Goal: Communication & Community: Share content

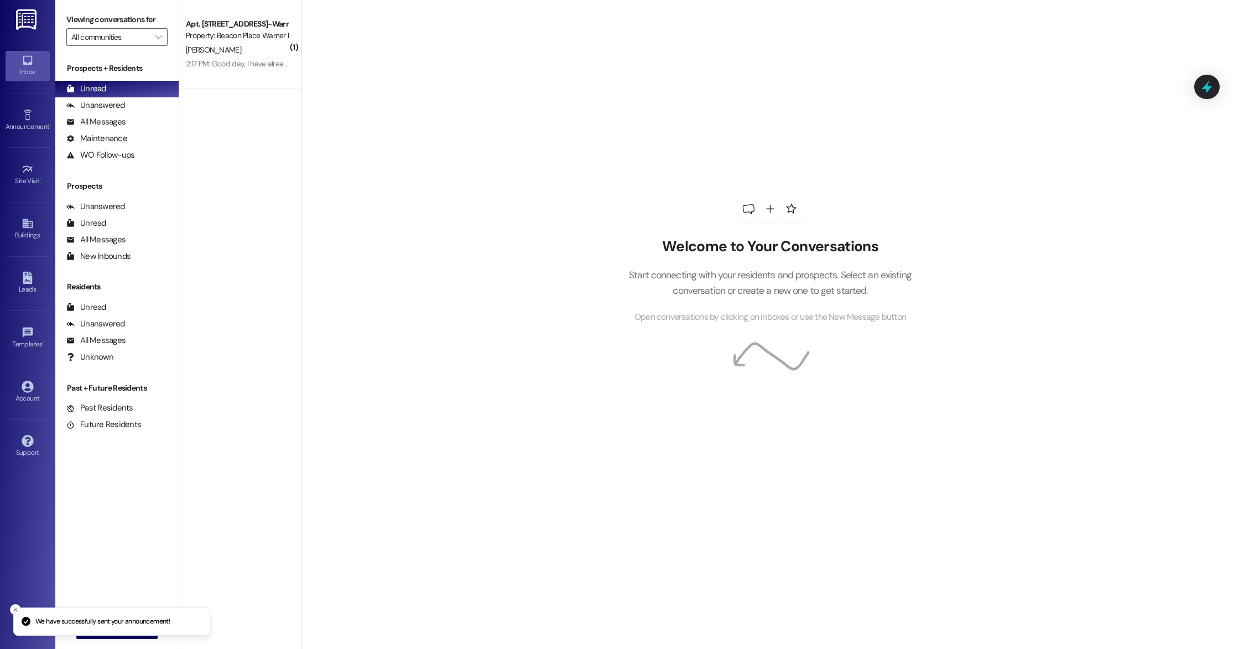
click at [231, 55] on div "[PERSON_NAME]" at bounding box center [237, 50] width 105 height 14
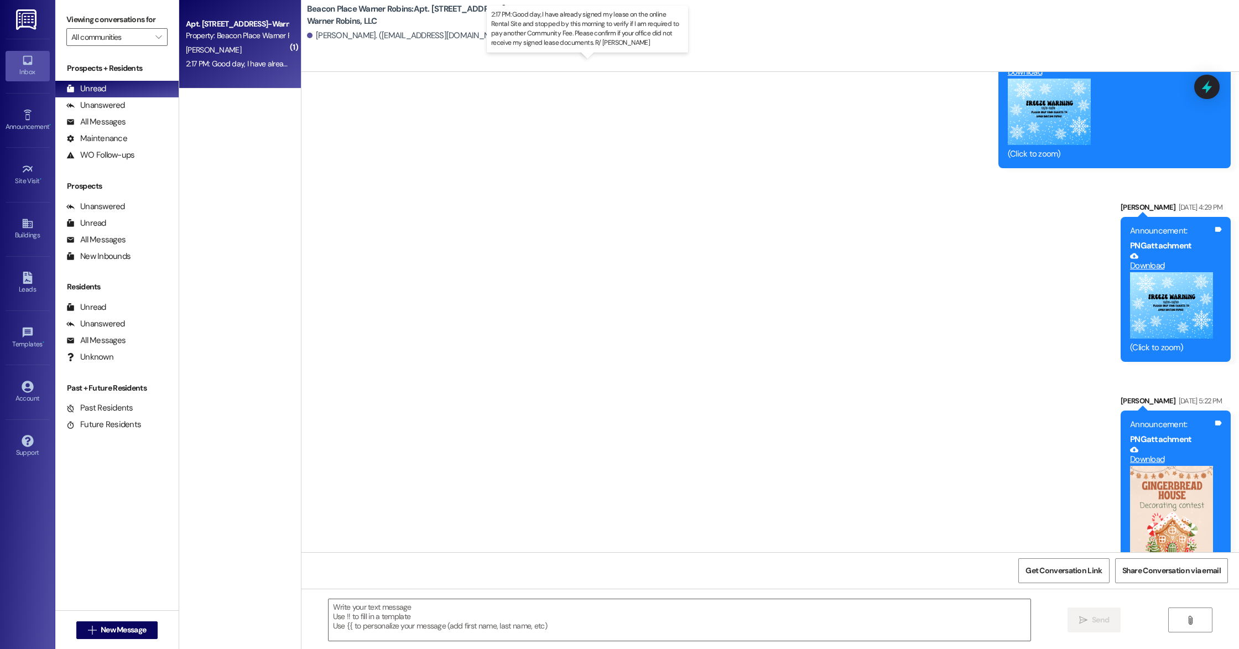
scroll to position [3588, 0]
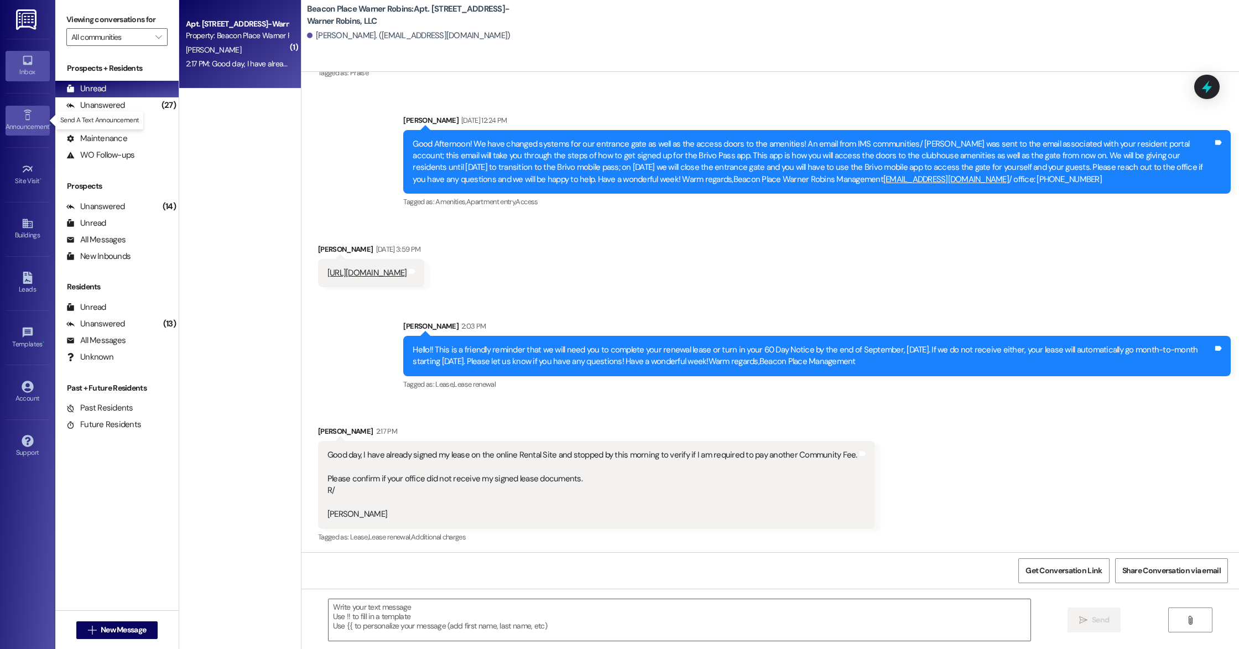
click at [25, 125] on div "Announcement •" at bounding box center [27, 126] width 55 height 11
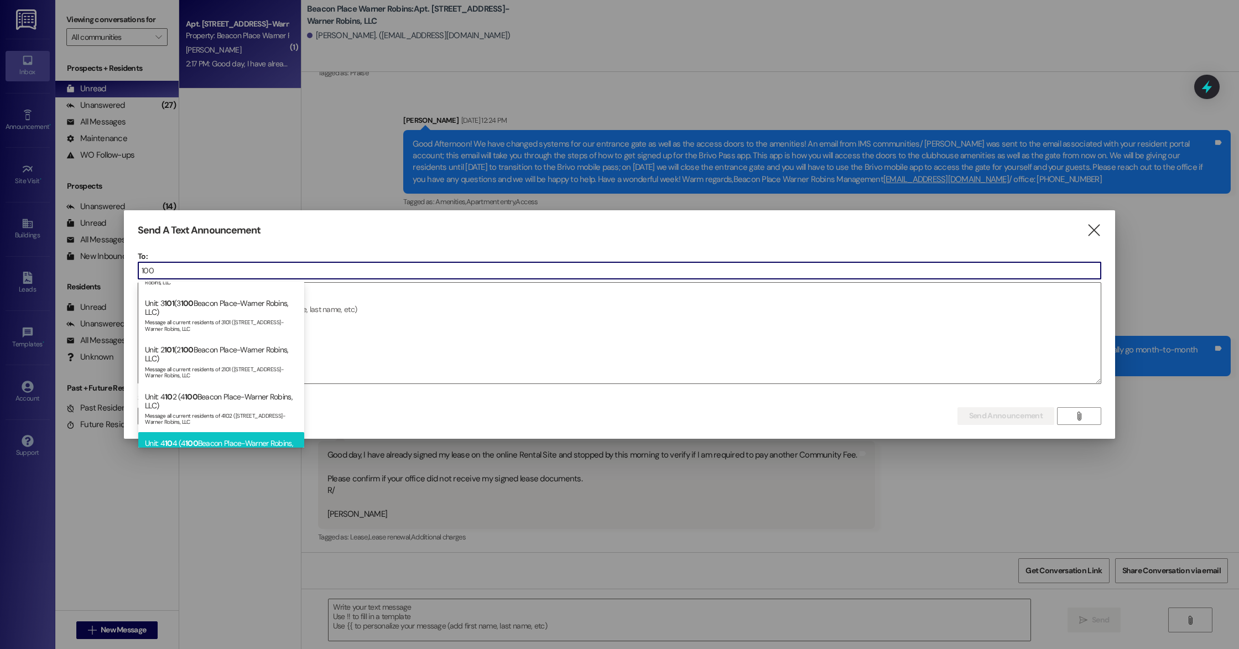
scroll to position [242, 0]
type input "100"
click at [233, 286] on div "Message all current residents of [STREET_ADDRESS]-Warner Robins, LLC" at bounding box center [221, 278] width 153 height 15
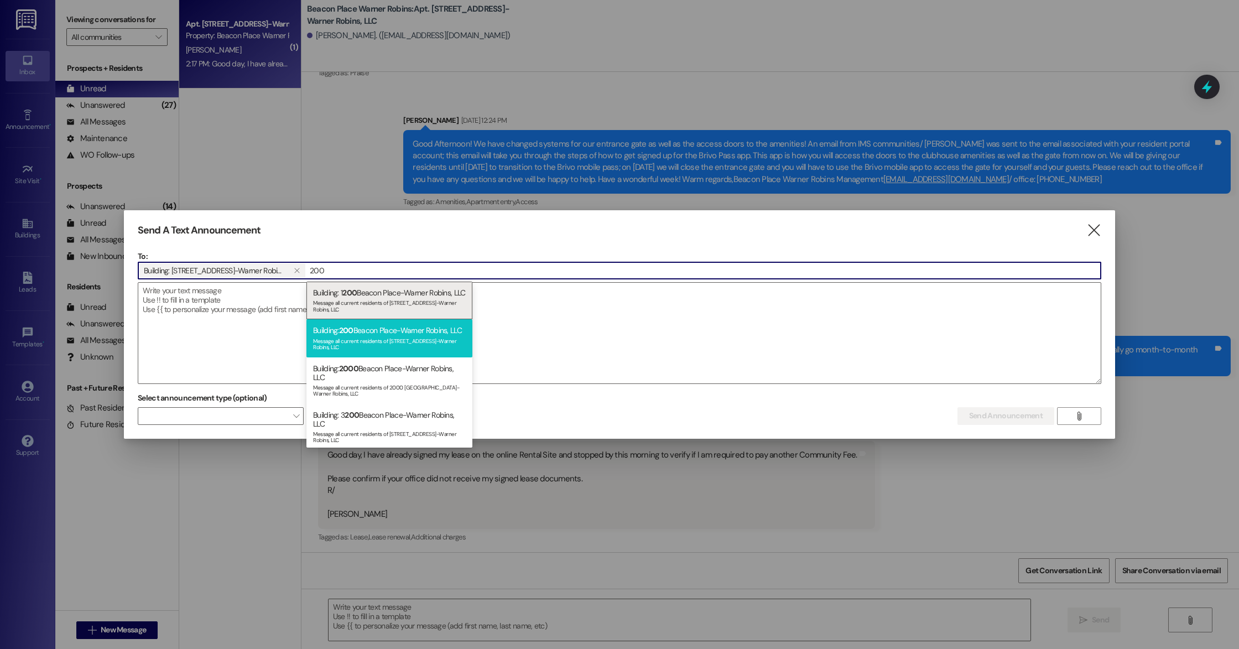
type input "200"
click at [410, 351] on div "Message all current residents of [STREET_ADDRESS]-Warner Robins, LLC" at bounding box center [389, 342] width 153 height 15
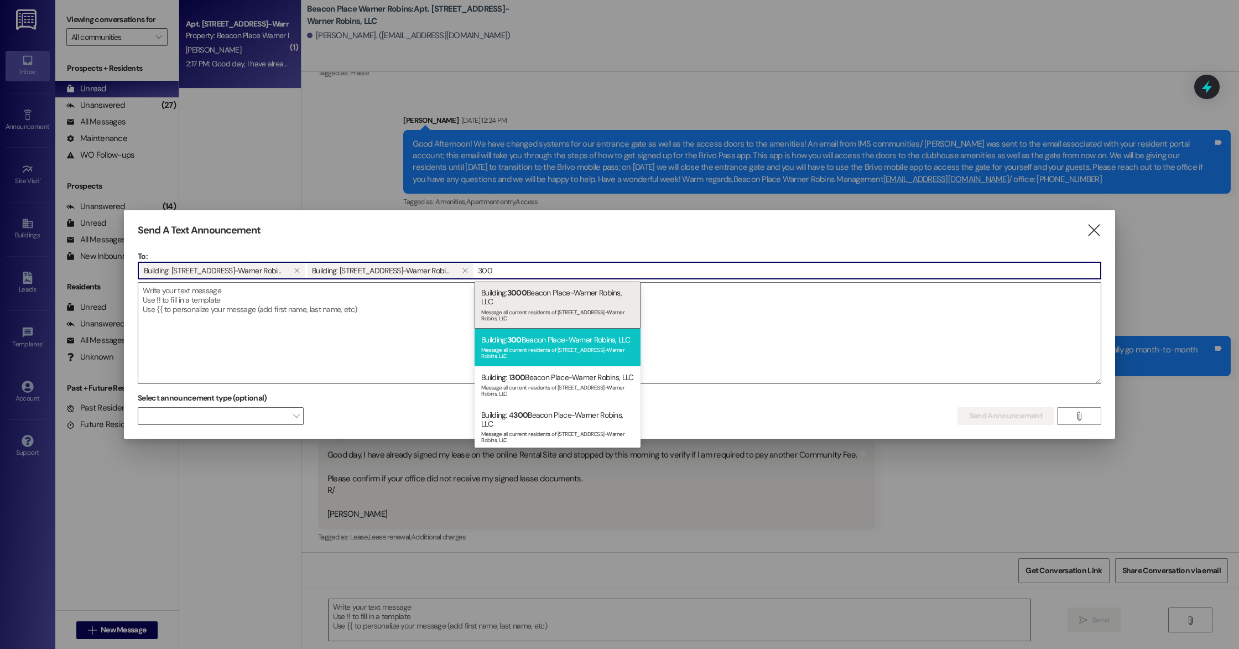
type input "300"
click at [528, 339] on div "Building: [STREET_ADDRESS]-Warner Robins, LLC Message all current residents of …" at bounding box center [558, 348] width 166 height 38
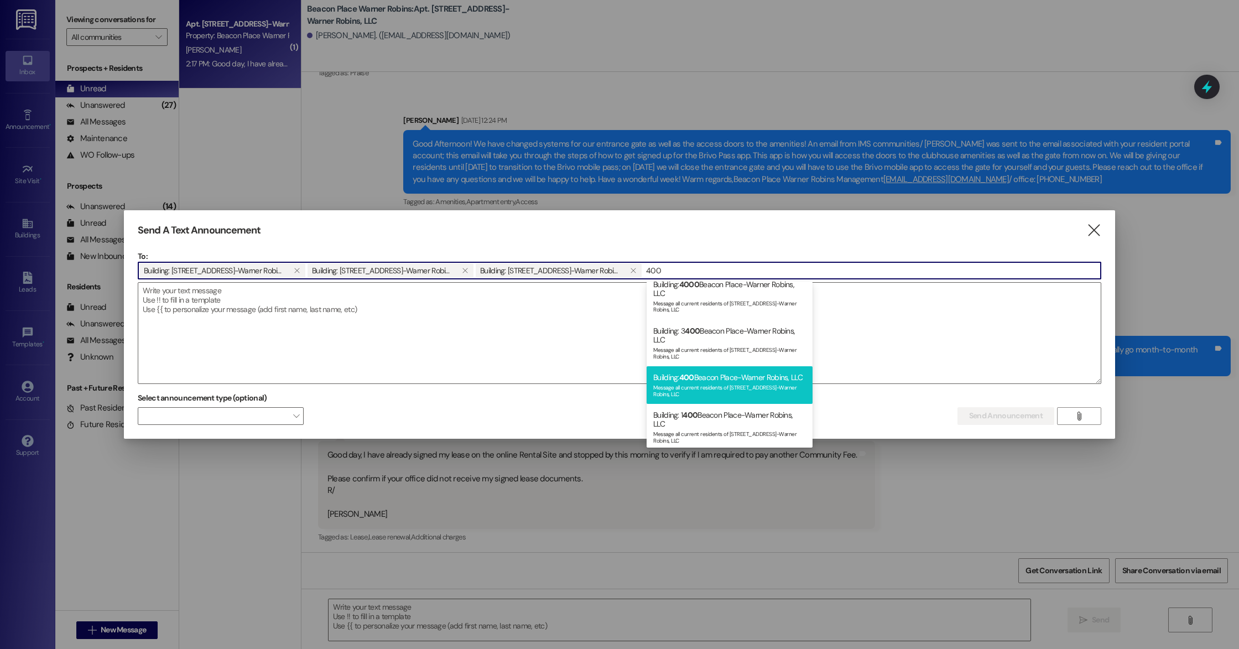
scroll to position [95, 0]
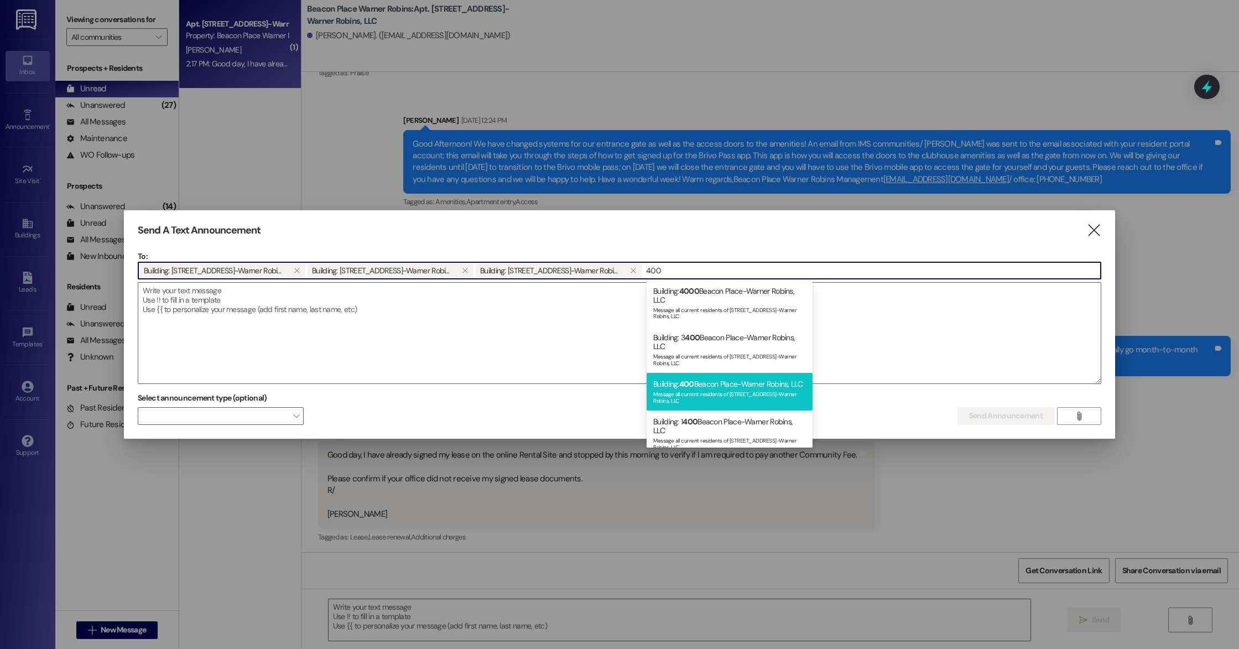
type input "400"
click at [717, 391] on div "Building: [STREET_ADDRESS]-Warner Robins, LLC Message all current residents of …" at bounding box center [730, 392] width 166 height 38
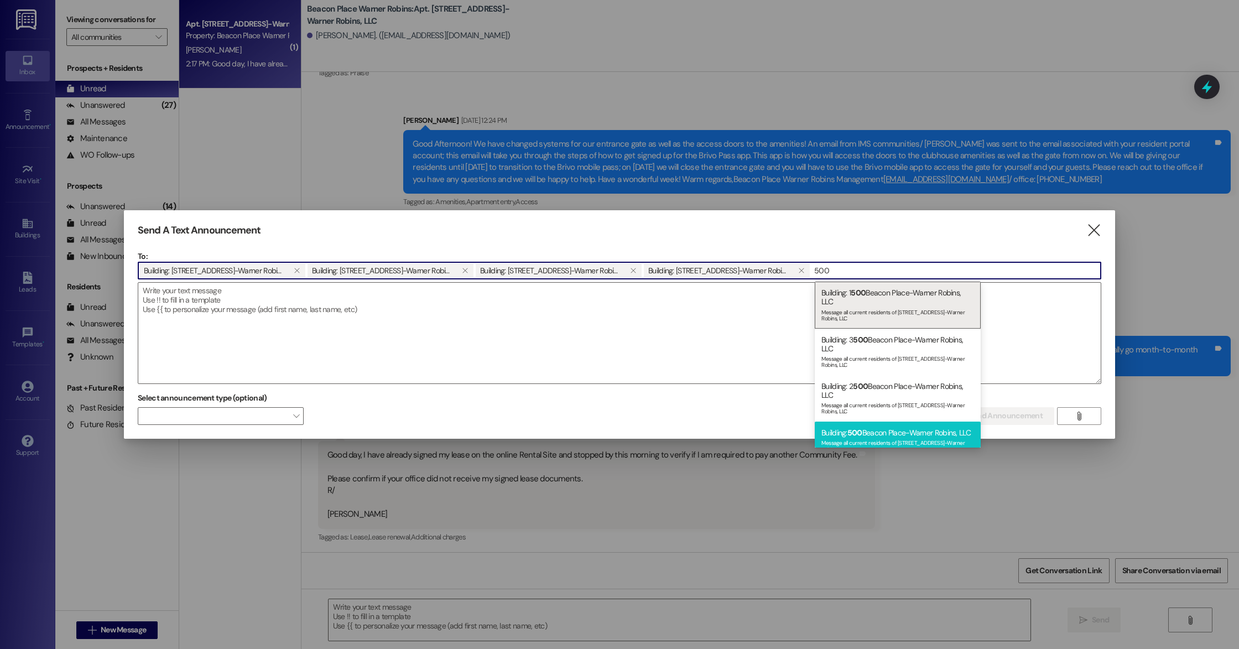
type input "500"
click at [875, 433] on div "Building: [STREET_ADDRESS]-Warner Robins, LLC Message all current residents of …" at bounding box center [898, 441] width 166 height 38
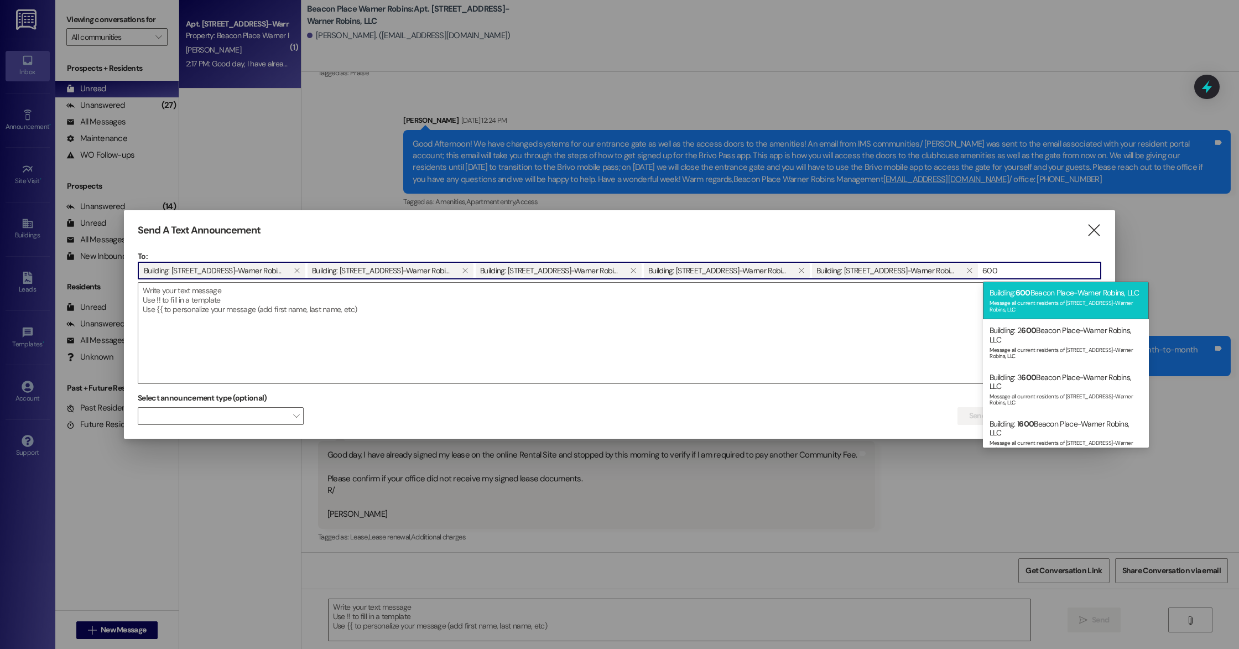
type input "600"
click at [1040, 307] on div "Message all current residents of [STREET_ADDRESS]-Warner Robins, LLC" at bounding box center [1066, 304] width 153 height 15
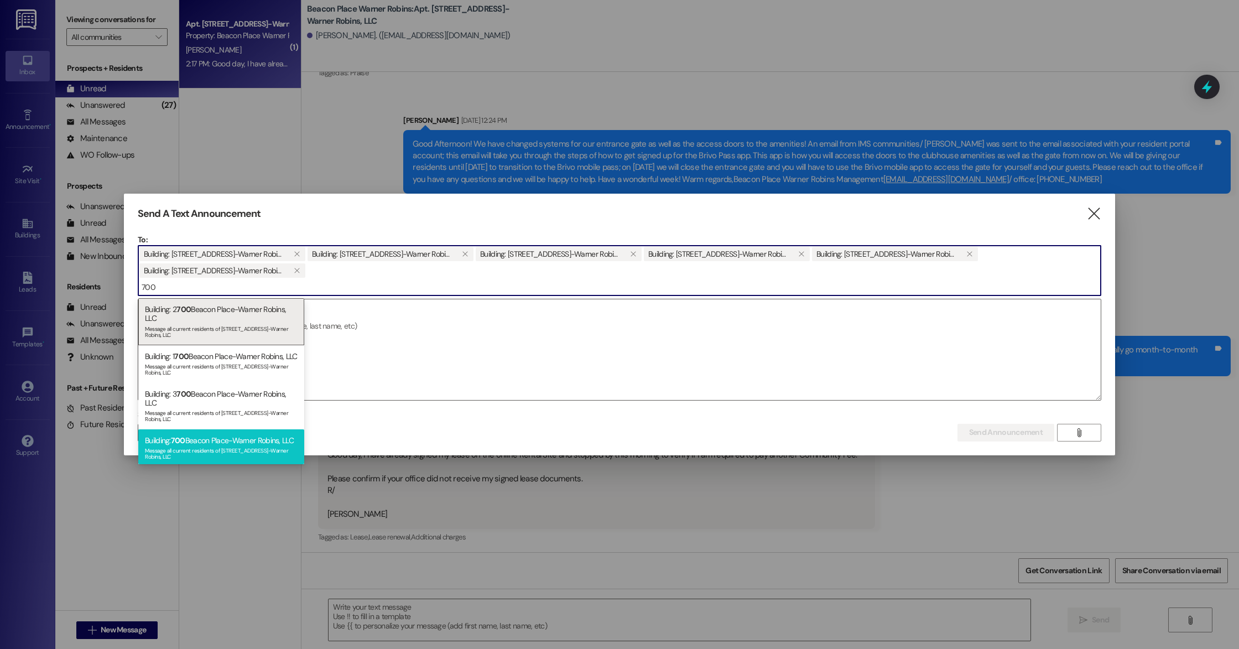
type input "700"
click at [227, 452] on div "Building: [STREET_ADDRESS]-Warner Robins, LLC Message all current residents of …" at bounding box center [221, 448] width 166 height 38
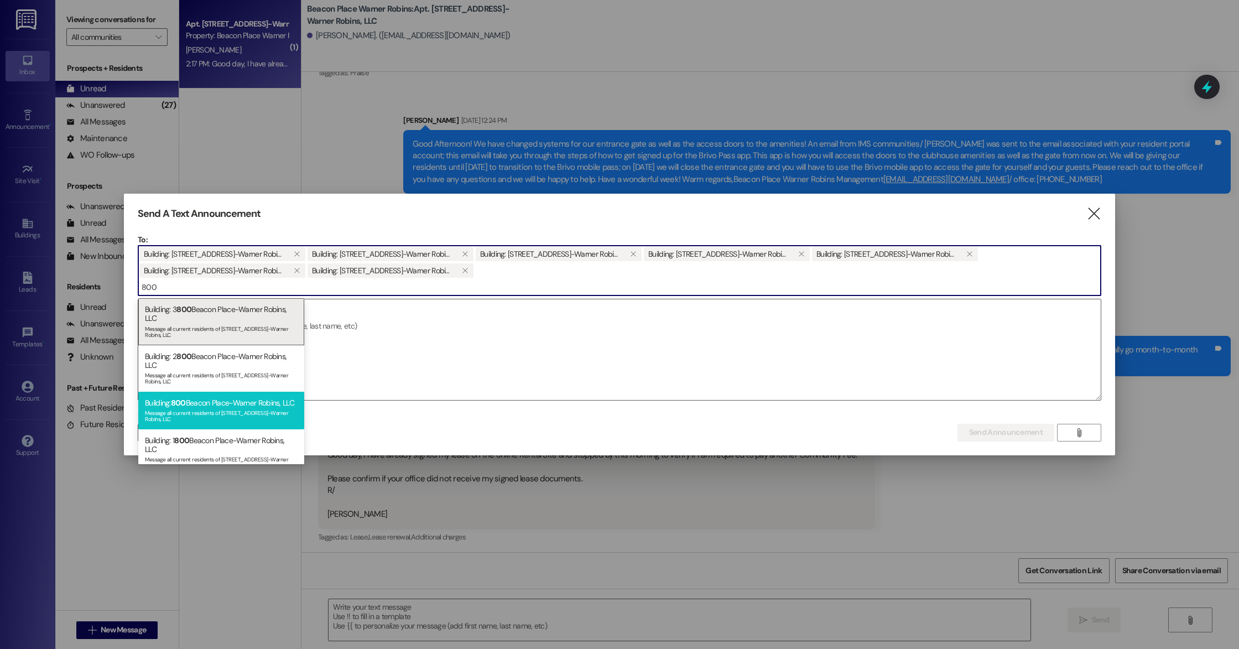
type input "800"
click at [241, 415] on div "Building: [STREET_ADDRESS]-Warner Robins, LLC Message all current residents of …" at bounding box center [221, 411] width 166 height 38
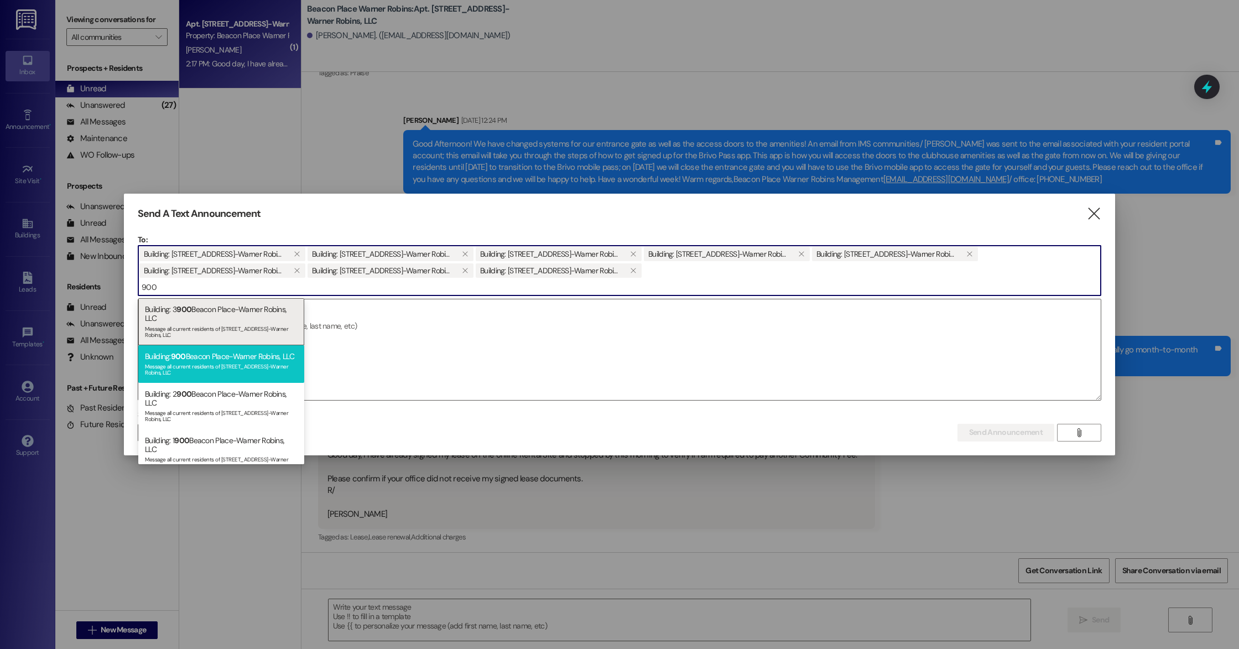
type input "900"
click at [214, 362] on div "Building: [STREET_ADDRESS]-Warner Robins, LLC Message all current residents of …" at bounding box center [221, 364] width 166 height 38
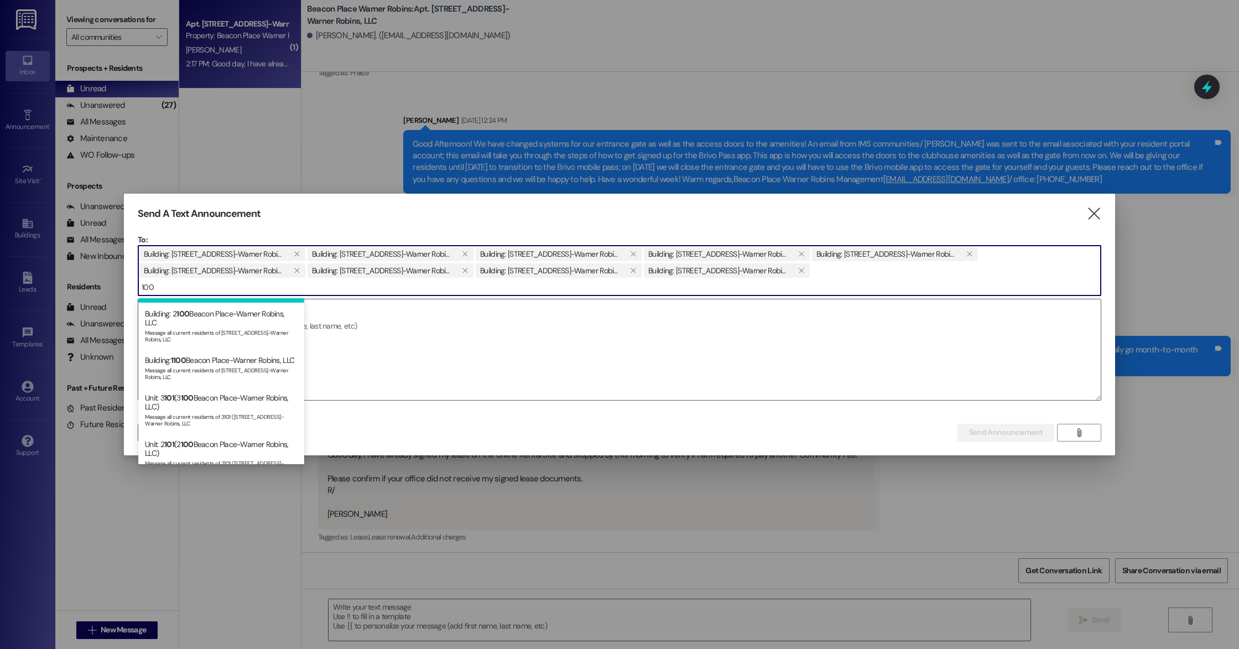
scroll to position [131, 0]
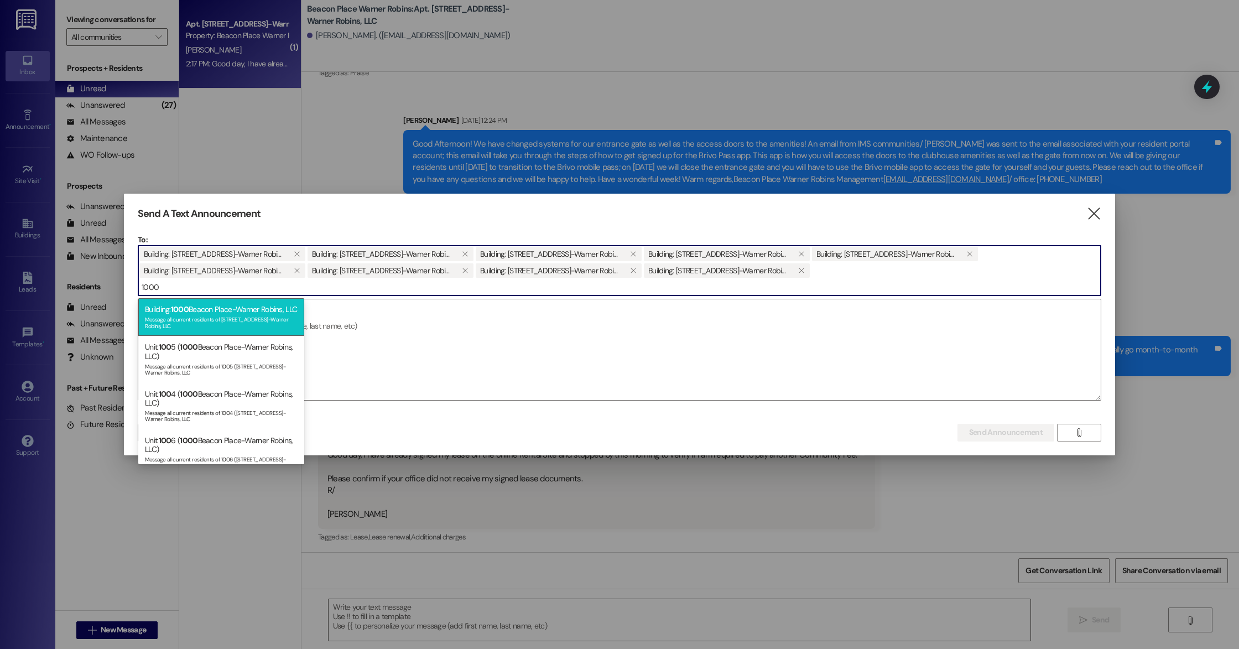
type input "1000"
click at [225, 326] on div "Message all current residents of [STREET_ADDRESS]-Warner Robins, LLC" at bounding box center [221, 321] width 153 height 15
type input "1100"
click at [241, 319] on div "Building: [STREET_ADDRESS]-Warner Robins, LLC Message all current residents of …" at bounding box center [221, 317] width 166 height 38
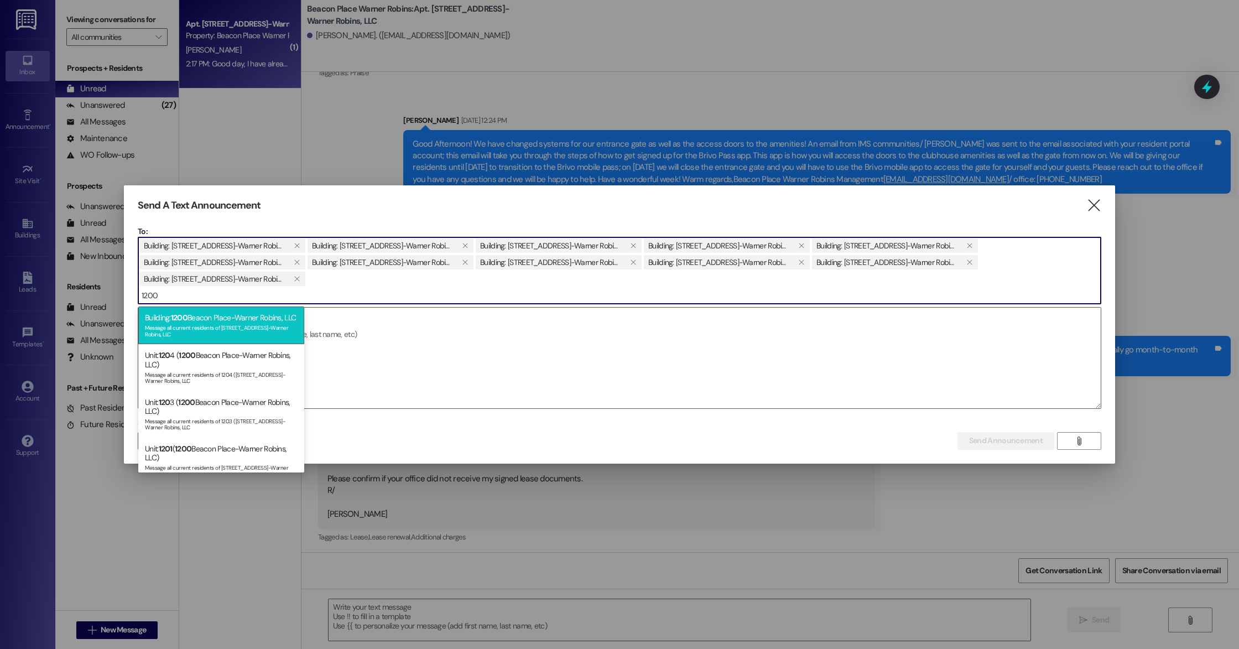
type input "1200"
click at [234, 338] on div "Message all current residents of [STREET_ADDRESS]-Warner Robins, LLC" at bounding box center [221, 329] width 153 height 15
type input "1300"
click at [248, 337] on div "Message all current residents of [STREET_ADDRESS]-Warner Robins, LLC" at bounding box center [221, 329] width 153 height 15
type input "1400"
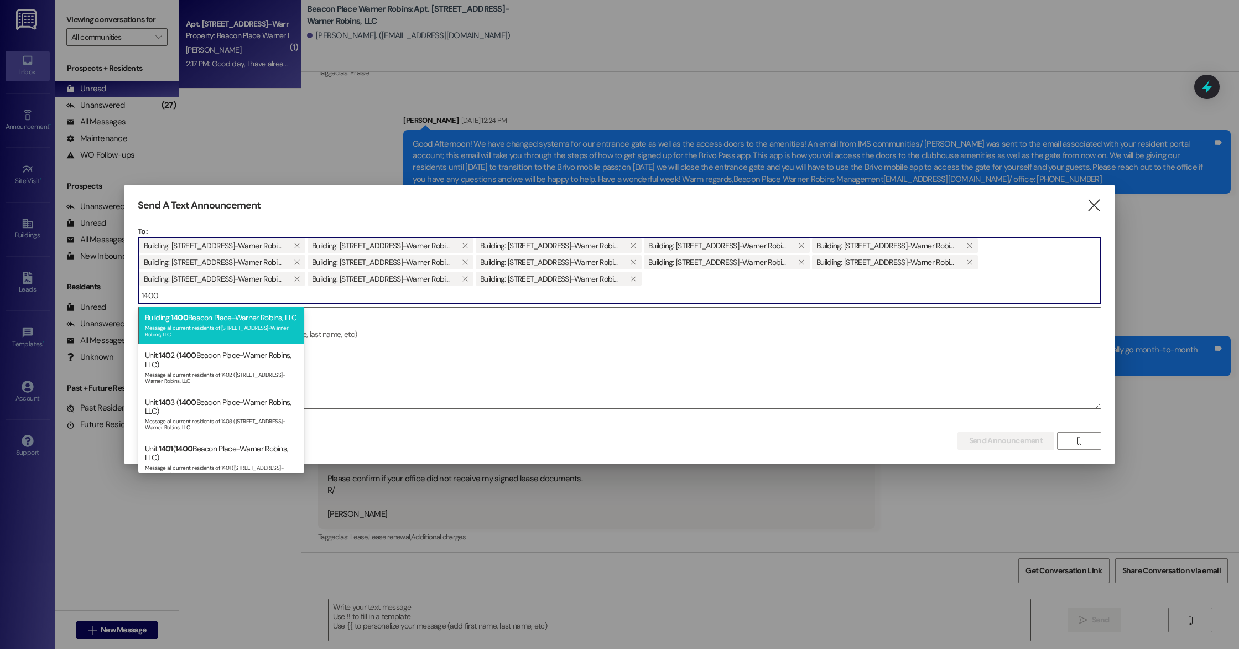
click at [255, 337] on div "Message all current residents of [STREET_ADDRESS]-Warner Robins, LLC" at bounding box center [221, 329] width 153 height 15
type input "1500"
click at [251, 333] on div "Message all current residents of [STREET_ADDRESS]-Warner Robins, LLC" at bounding box center [221, 329] width 153 height 15
type input "1600"
click at [261, 333] on div "Message all current residents of [STREET_ADDRESS]-Warner Robins, LLC" at bounding box center [221, 329] width 153 height 15
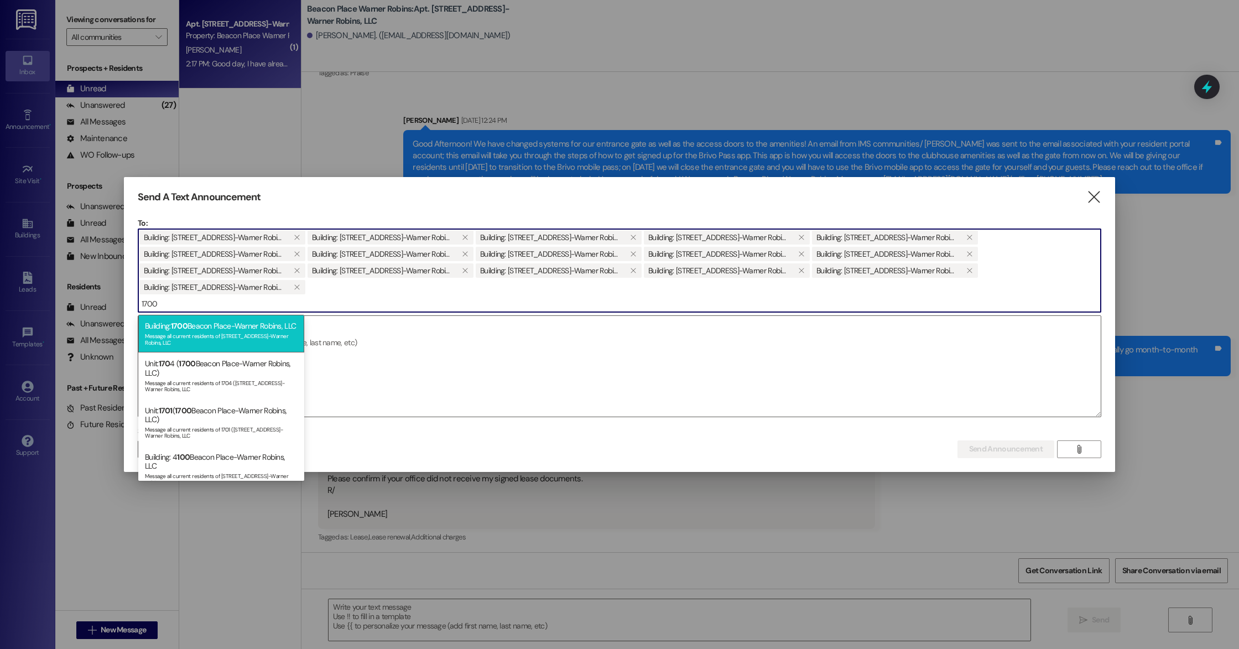
type input "1700"
click at [252, 332] on div "Building: [STREET_ADDRESS]-Warner Robins, LLC Message all current residents of …" at bounding box center [221, 334] width 166 height 38
type input "1800"
click at [242, 335] on div "Building: [STREET_ADDRESS]-Warner Robins, LLC Message all current residents of …" at bounding box center [221, 334] width 166 height 38
type input "1900"
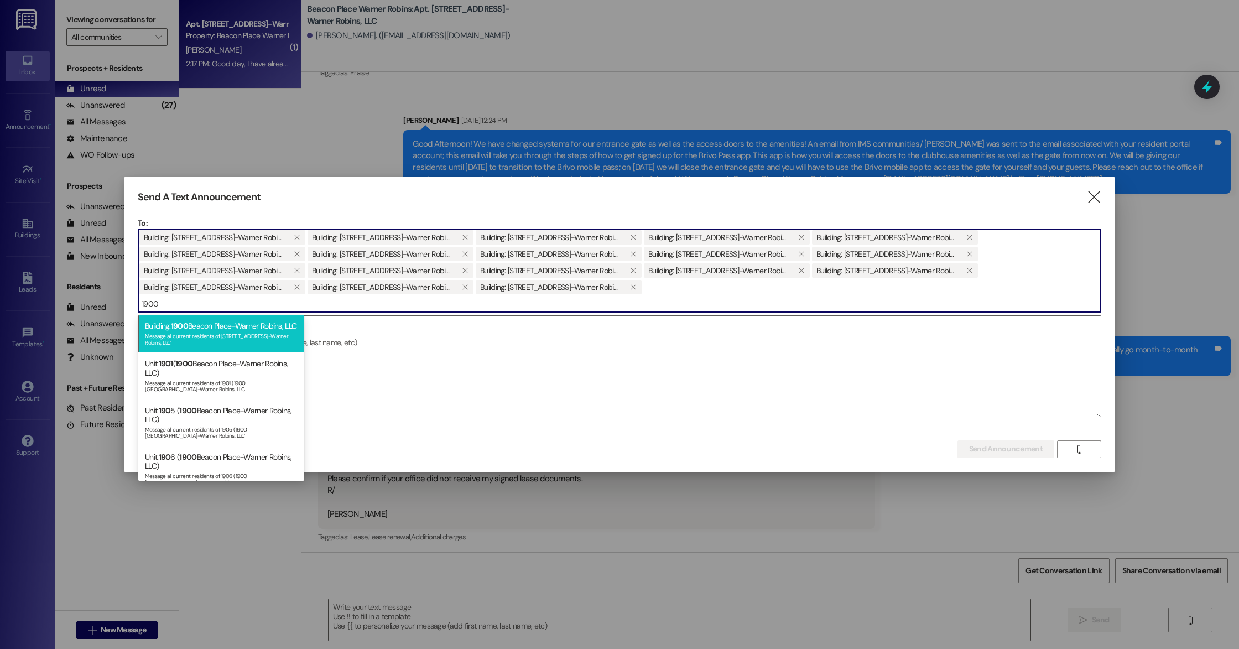
click at [192, 333] on div "Building: [STREET_ADDRESS]-Warner Robins, LLC Message all current residents of …" at bounding box center [221, 334] width 166 height 38
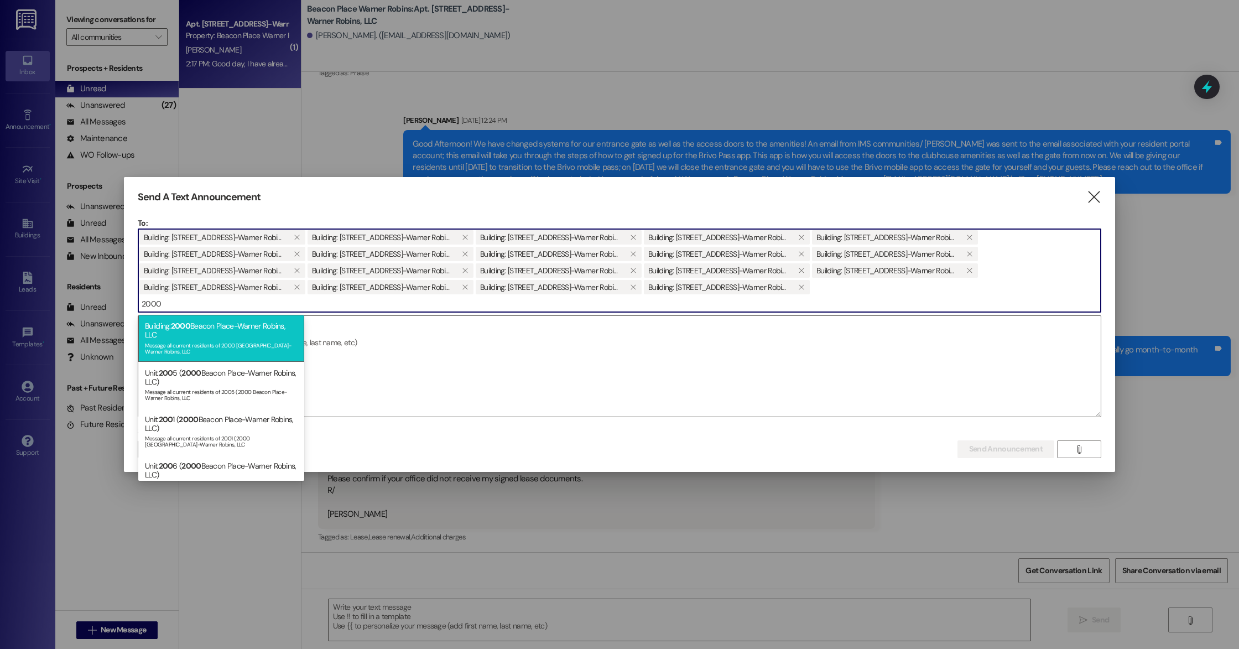
type input "2000"
click at [228, 346] on div "Message all current residents of 2000 [GEOGRAPHIC_DATA]-Warner Robins, LLC" at bounding box center [221, 347] width 153 height 15
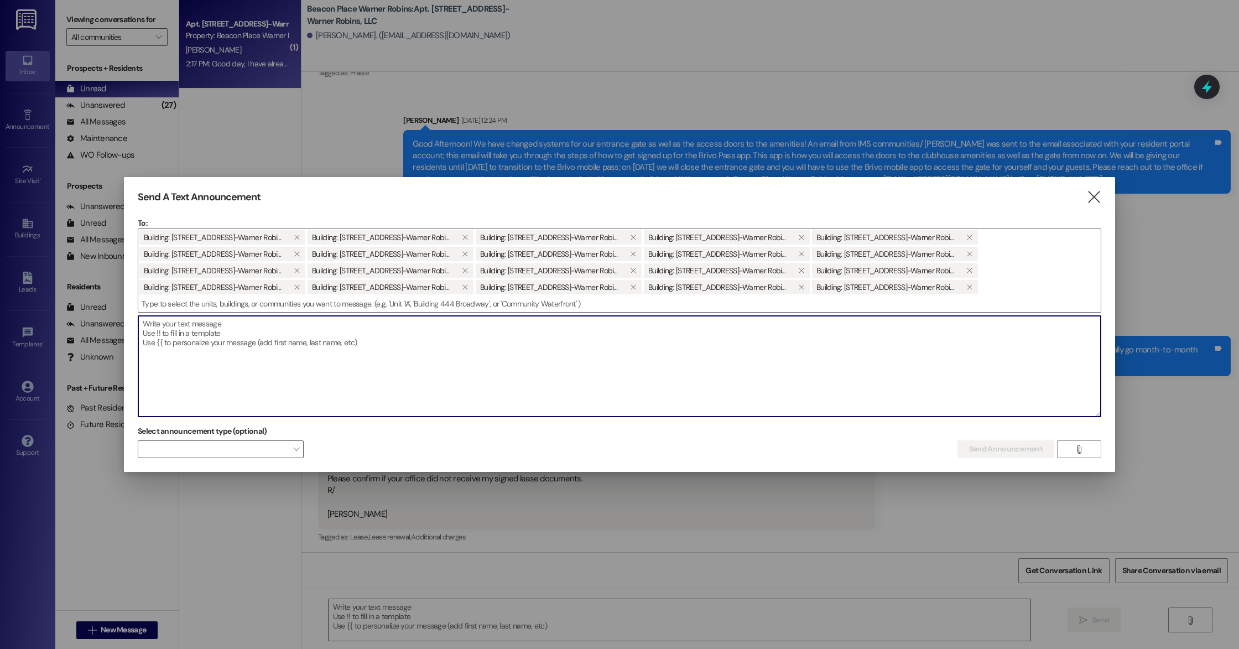
click at [272, 362] on textarea at bounding box center [619, 366] width 963 height 101
paste textarea "Good afternoon!! Our community is hosting a porch decorating contest! Whether y…"
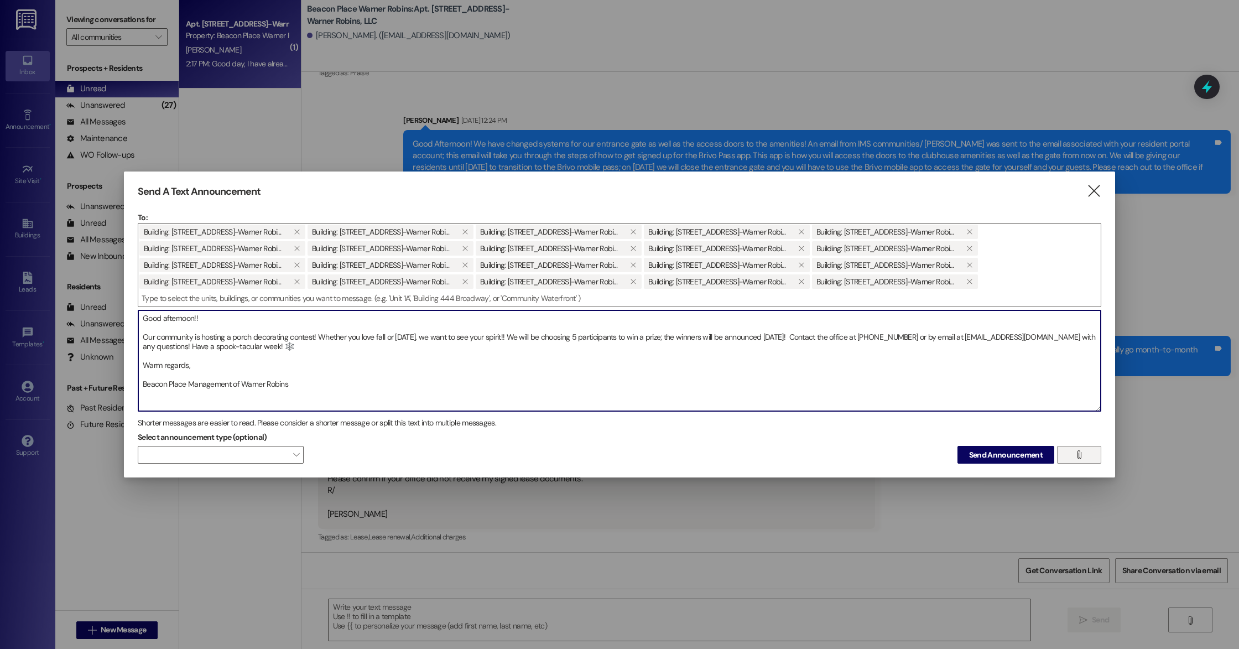
type textarea "Good afternoon!! Our community is hosting a porch decorating contest! Whether y…"
click at [1097, 459] on button "" at bounding box center [1079, 455] width 44 height 18
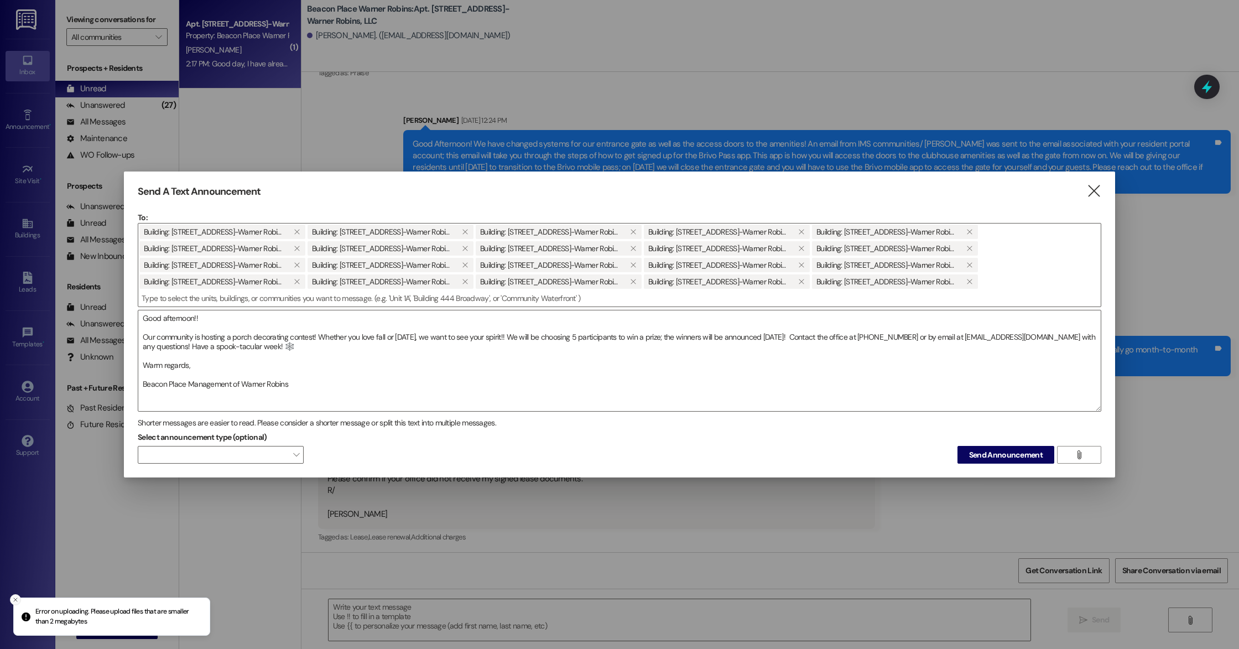
click at [14, 599] on icon "Close toast" at bounding box center [15, 600] width 7 height 7
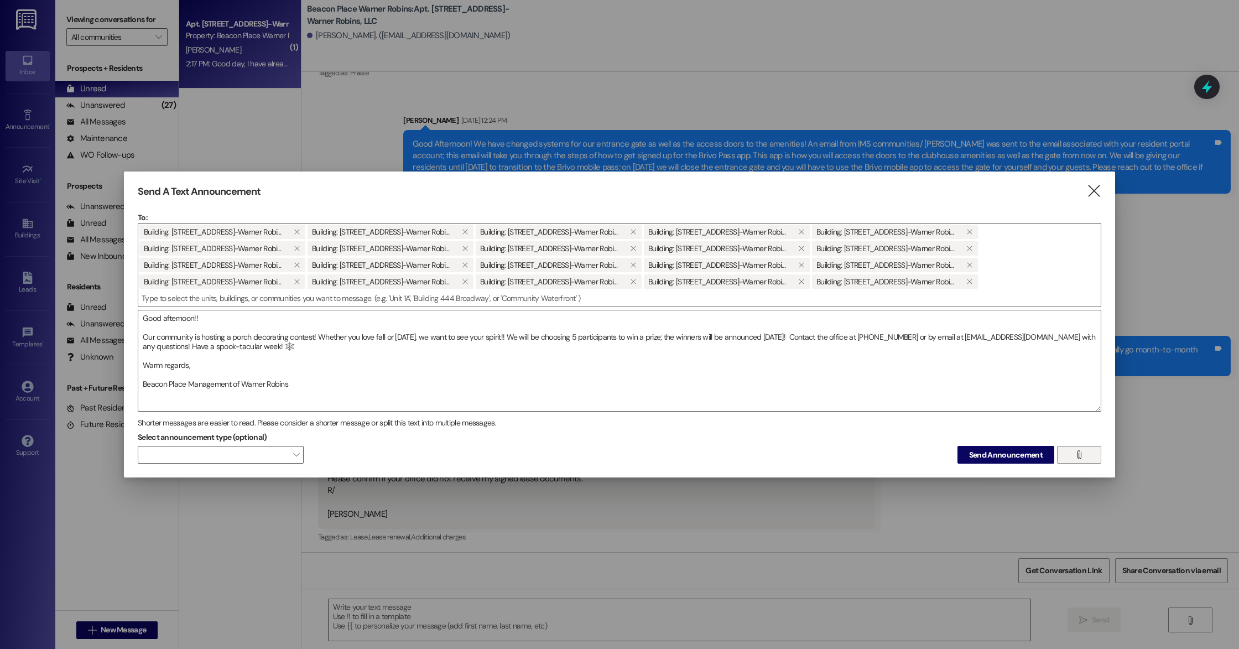
click at [1088, 454] on button "" at bounding box center [1079, 455] width 44 height 18
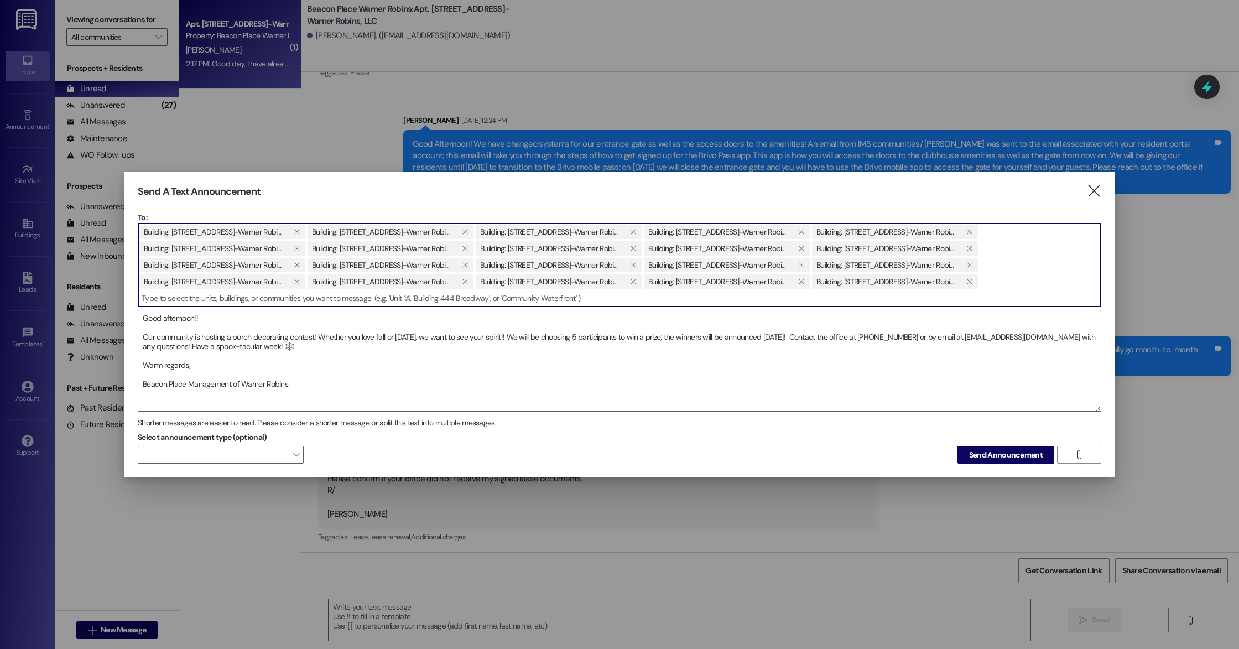
click at [570, 299] on input at bounding box center [619, 298] width 963 height 17
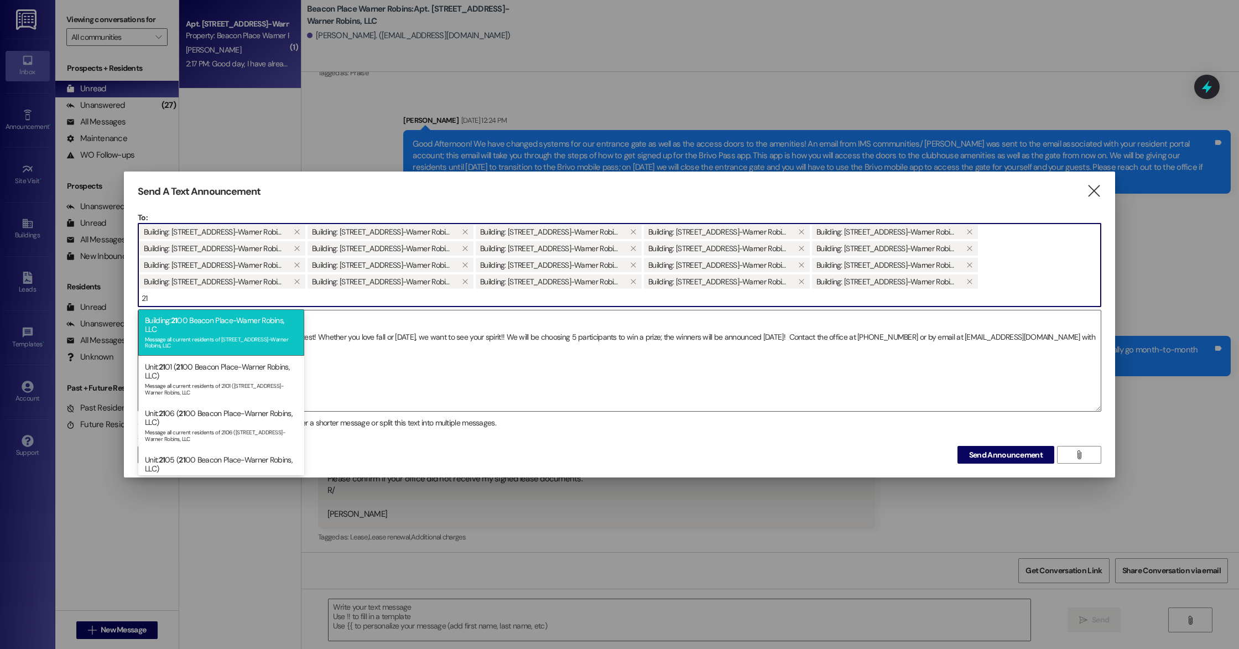
type input "21"
click at [241, 328] on div "Building: 21 00 [GEOGRAPHIC_DATA]-Warner Robins, LLC Message all current reside…" at bounding box center [221, 332] width 166 height 46
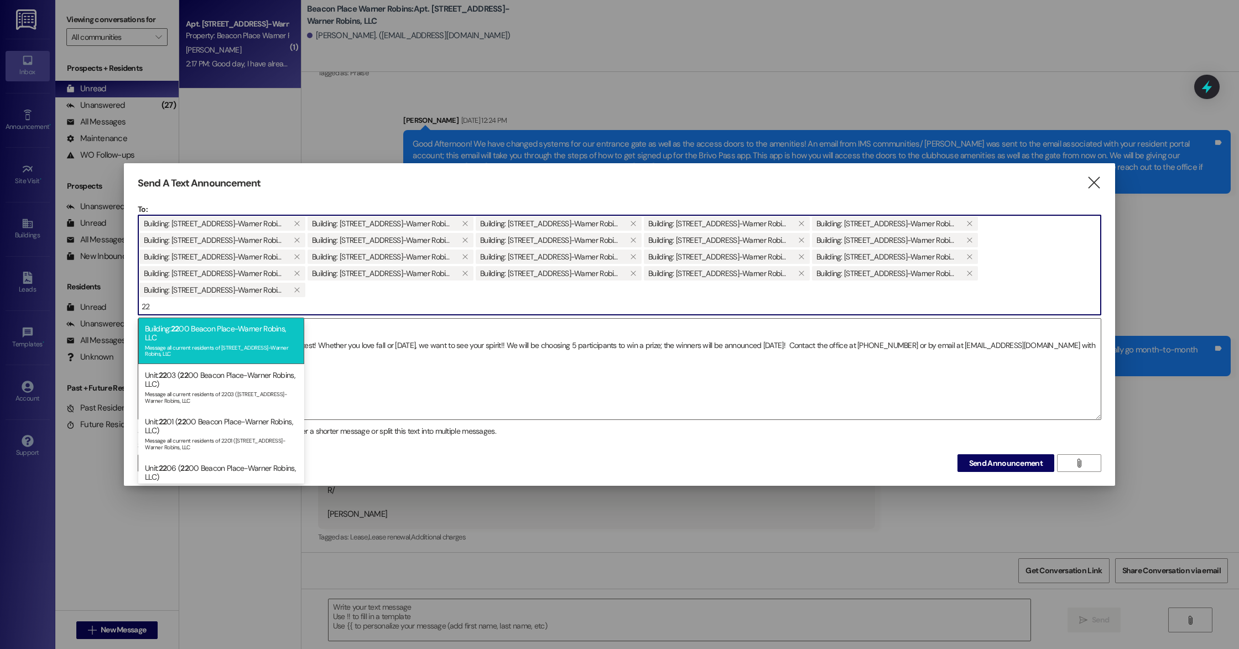
type input "22"
click at [242, 334] on div "Building: 22 00 [GEOGRAPHIC_DATA]-Warner Robins, LLC Message all current reside…" at bounding box center [221, 341] width 166 height 46
type input "23"
click at [238, 342] on div "Message all current residents of [STREET_ADDRESS]-Warner Robins, LLC" at bounding box center [221, 349] width 153 height 15
type input "24"
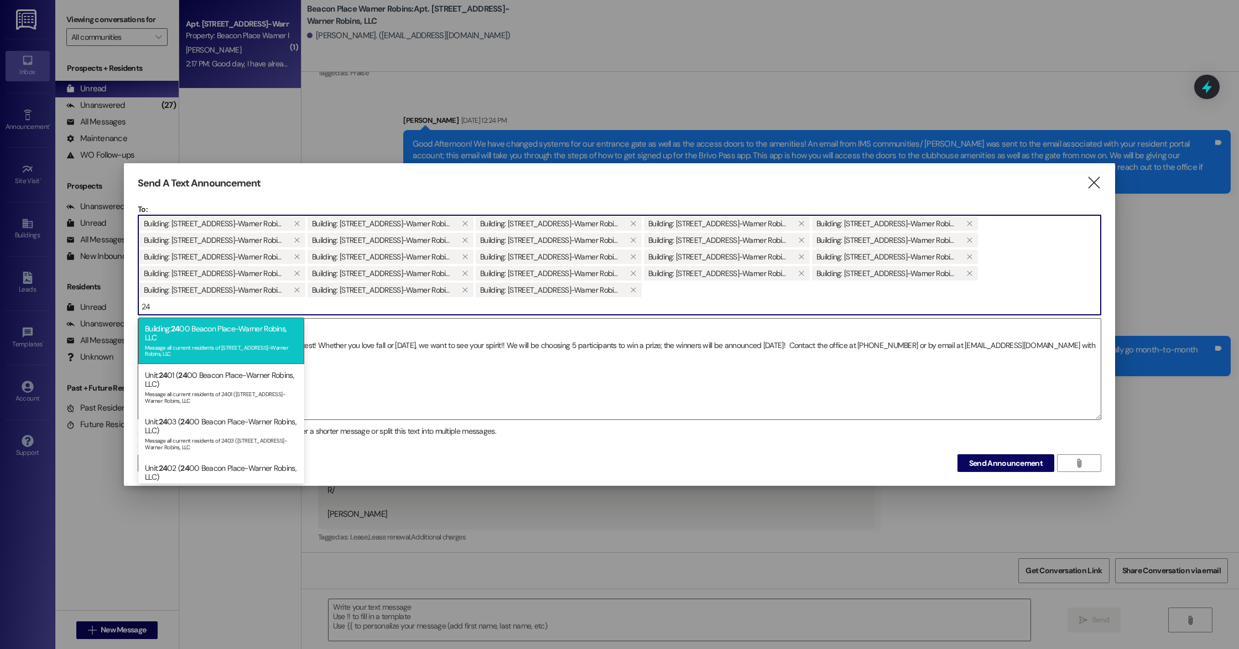
click at [238, 354] on div "Message all current residents of [STREET_ADDRESS]-Warner Robins, LLC" at bounding box center [221, 349] width 153 height 15
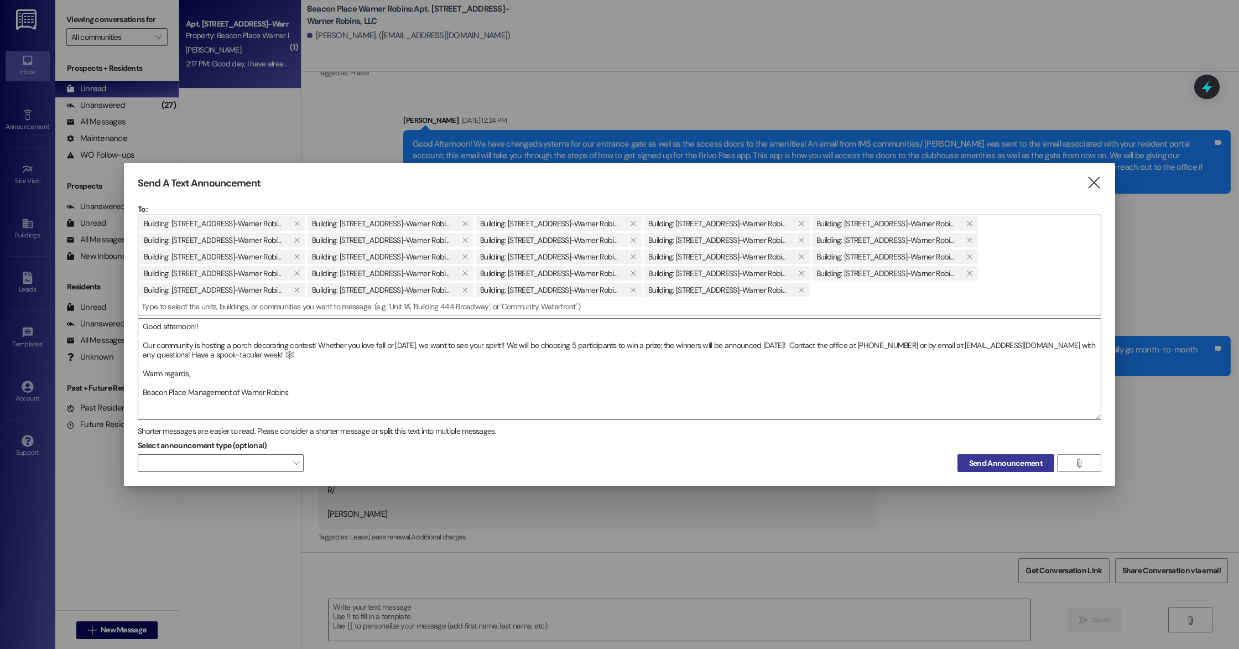
click at [1005, 466] on span "Send Announcement" at bounding box center [1006, 464] width 74 height 12
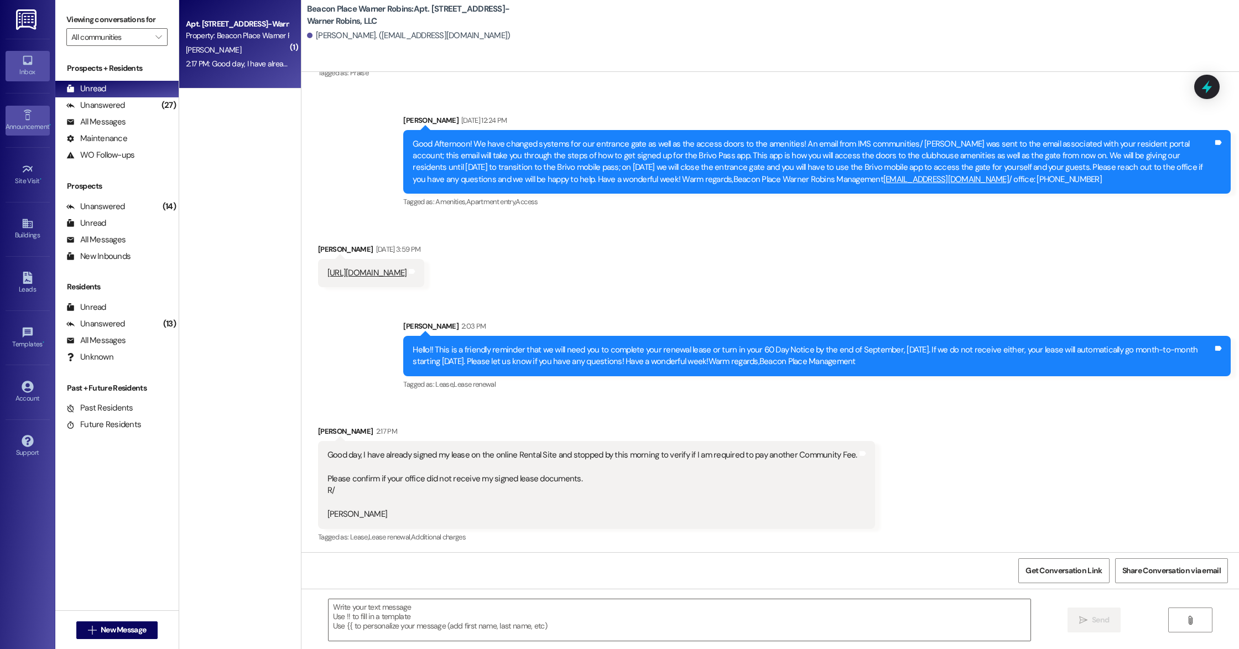
click at [29, 121] on div "Announcement •" at bounding box center [27, 126] width 55 height 11
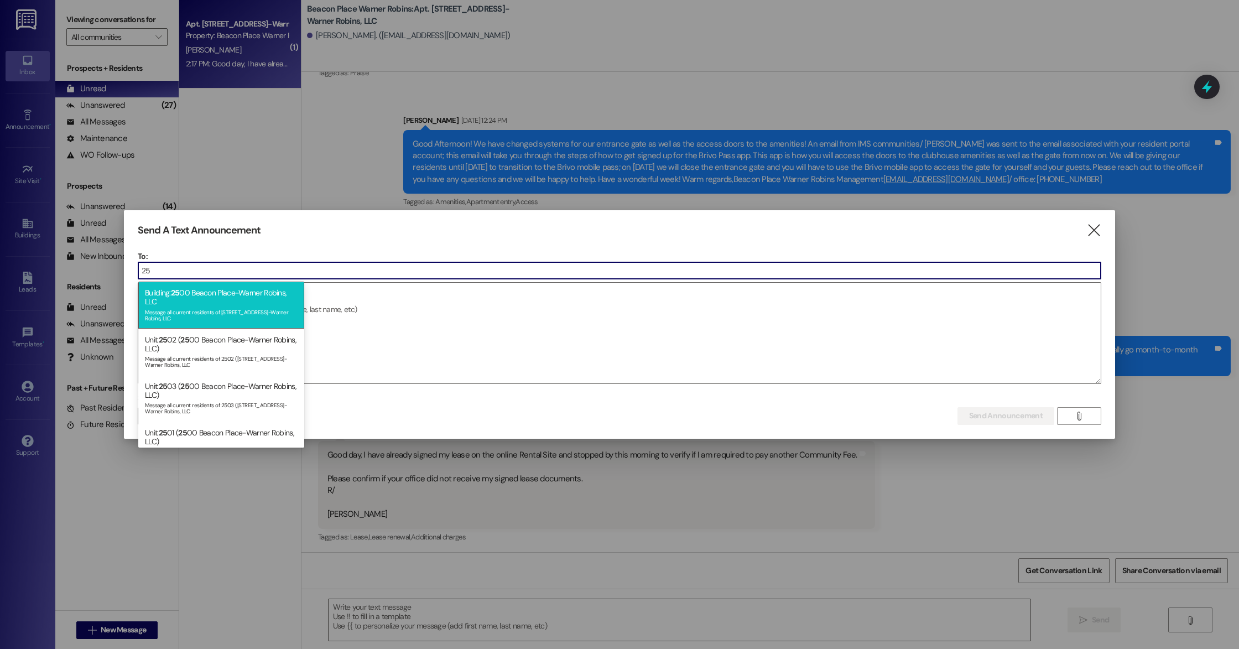
type input "25"
click at [229, 299] on div "Building: [GEOGRAPHIC_DATA]-Warner Robins, LLC Message all current residents of…" at bounding box center [221, 305] width 166 height 46
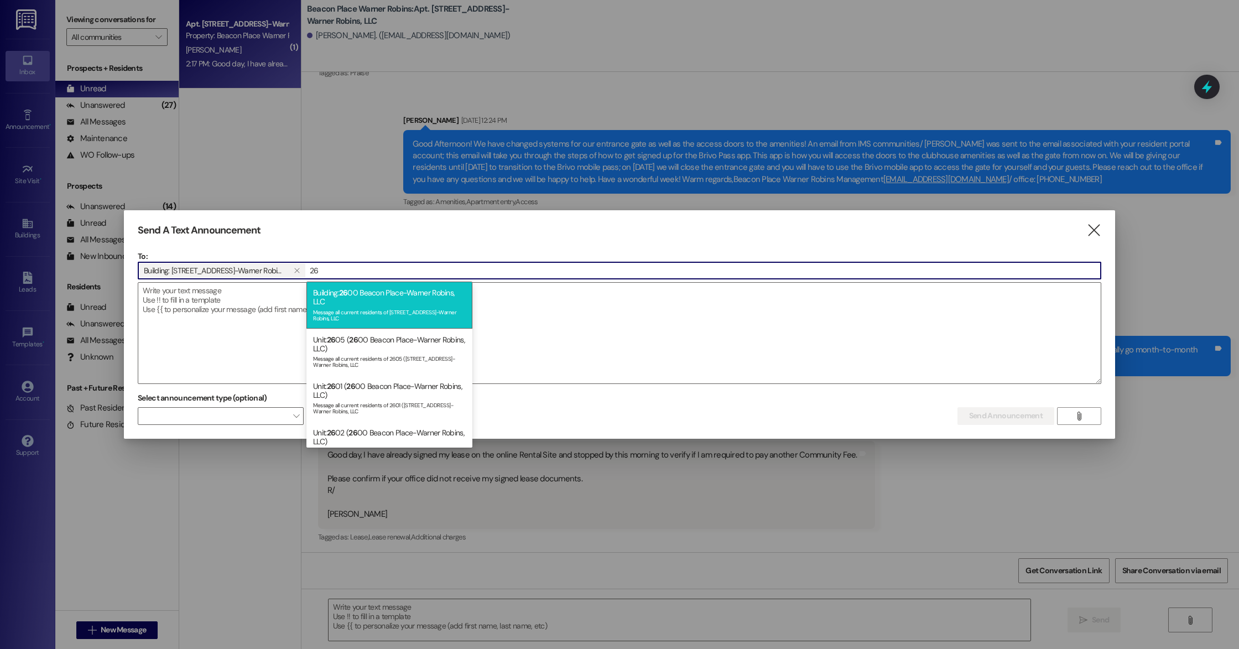
type input "26"
click at [366, 303] on div "Building: 26 00 [GEOGRAPHIC_DATA]-Warner Robins, LLC Message all current reside…" at bounding box center [390, 305] width 166 height 46
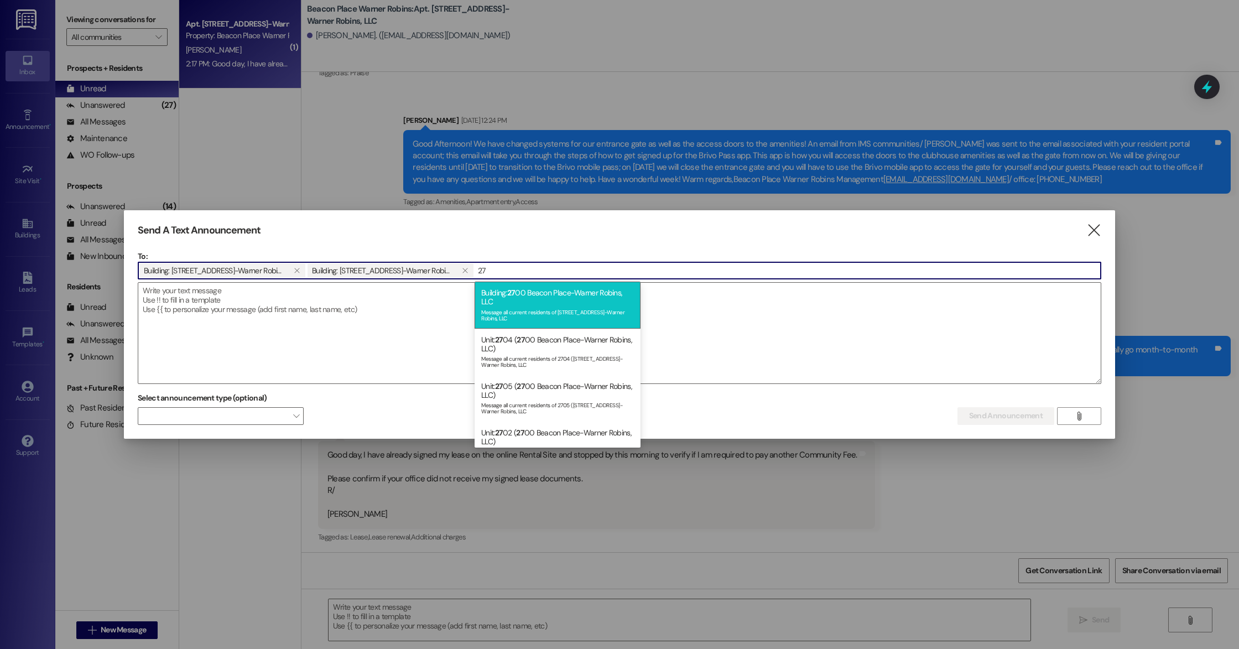
type input "27"
click at [512, 302] on div "Building: 27 00 [GEOGRAPHIC_DATA]-Warner Robins, LLC Message all current reside…" at bounding box center [558, 305] width 166 height 46
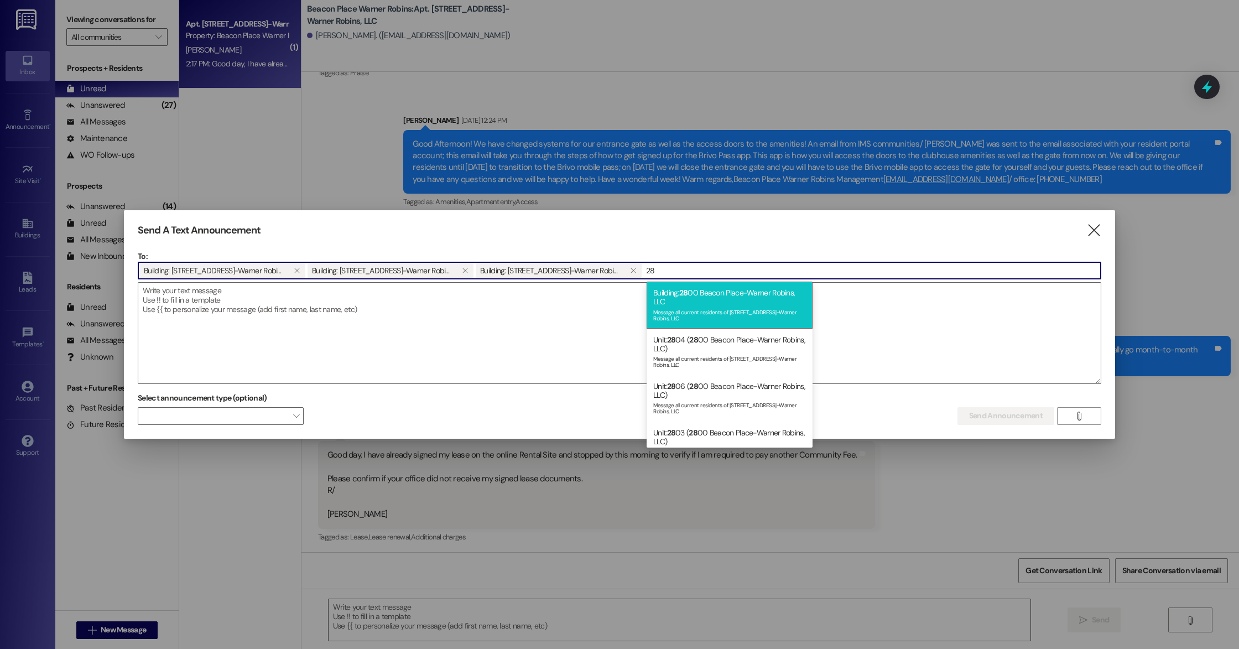
type input "28"
click at [698, 287] on div "Building: 28 00 [GEOGRAPHIC_DATA]-Warner Robins, LLC Message all current reside…" at bounding box center [730, 305] width 166 height 46
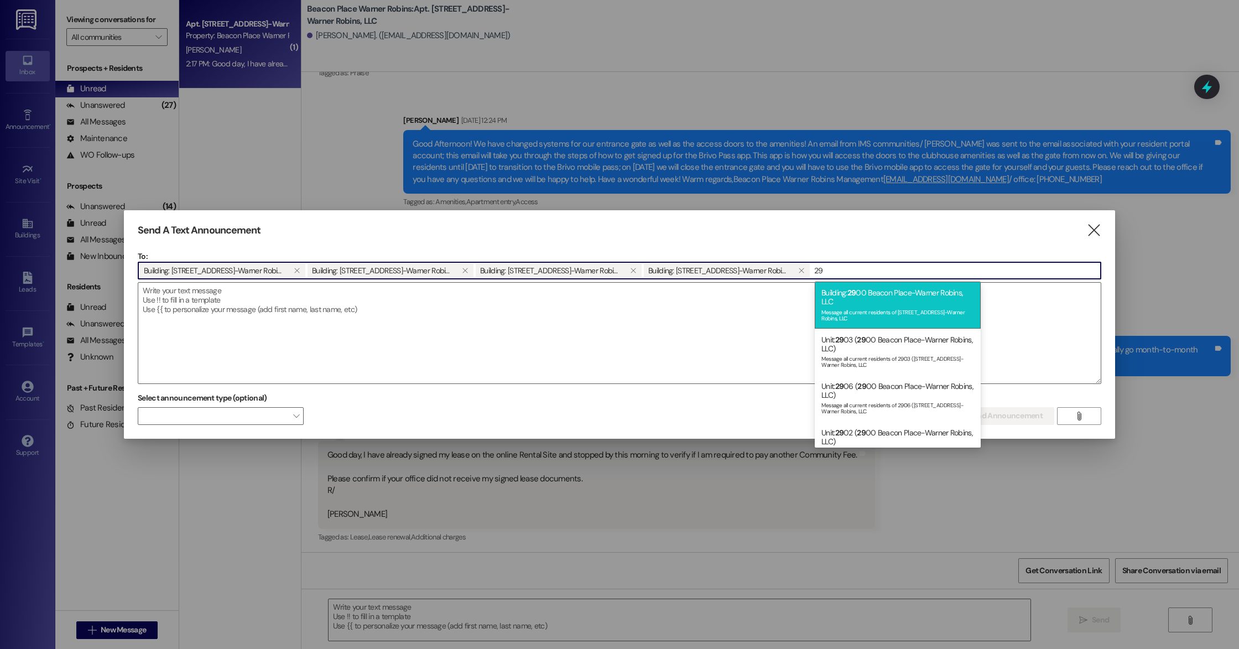
type input "29"
click at [880, 309] on div "Message all current residents of [STREET_ADDRESS]-Warner Robins, LLC" at bounding box center [898, 314] width 153 height 15
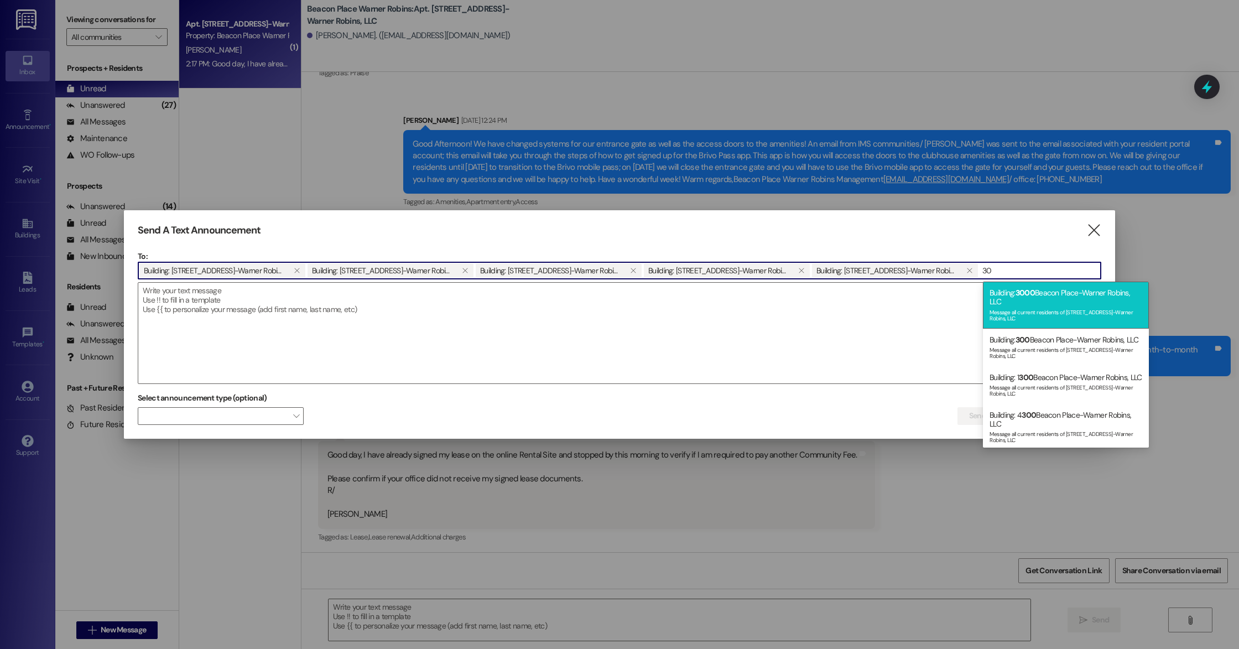
type input "30"
click at [1083, 315] on div "Message all current residents of [STREET_ADDRESS]-Warner Robins, LLC" at bounding box center [1066, 314] width 153 height 15
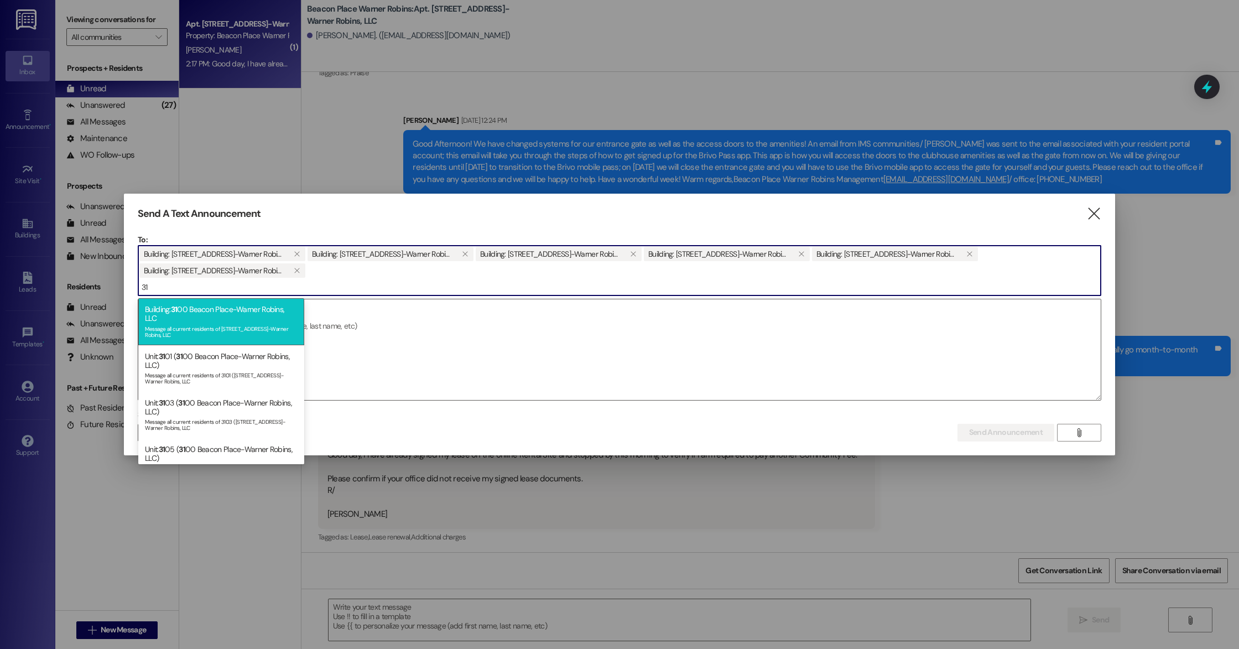
type input "31"
click at [185, 321] on div "Building: 31 00 [GEOGRAPHIC_DATA]-Warner Robins, LLC Message all current reside…" at bounding box center [221, 321] width 166 height 46
type input "32"
click at [237, 313] on div "Building: 32 00 [GEOGRAPHIC_DATA]-Warner Robins, LLC Message all current reside…" at bounding box center [221, 321] width 166 height 46
type input "33"
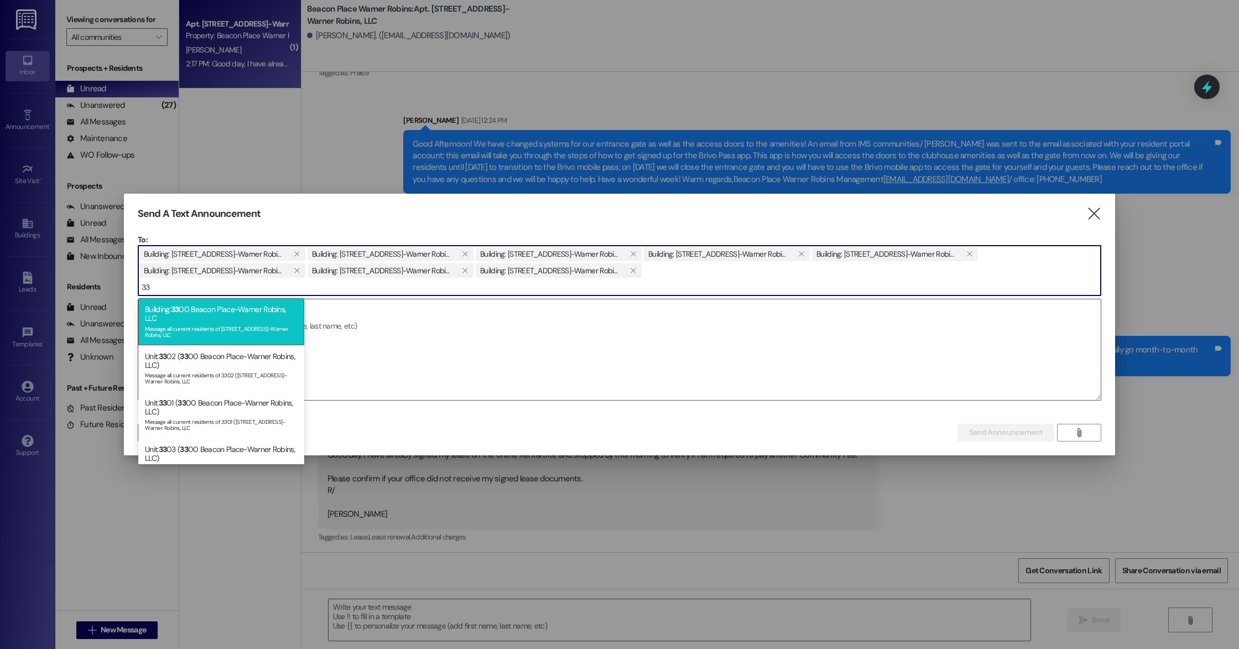
click at [252, 329] on div "Message all current residents of [STREET_ADDRESS]-Warner Robins, LLC" at bounding box center [221, 330] width 153 height 15
type input "34"
click at [182, 326] on div "Message all current residents of [STREET_ADDRESS]-Warner Robins, LLC" at bounding box center [221, 330] width 153 height 15
type input "35"
click at [190, 323] on div "Message all current residents of [STREET_ADDRESS]-Warner Robins, LLC" at bounding box center [221, 330] width 153 height 15
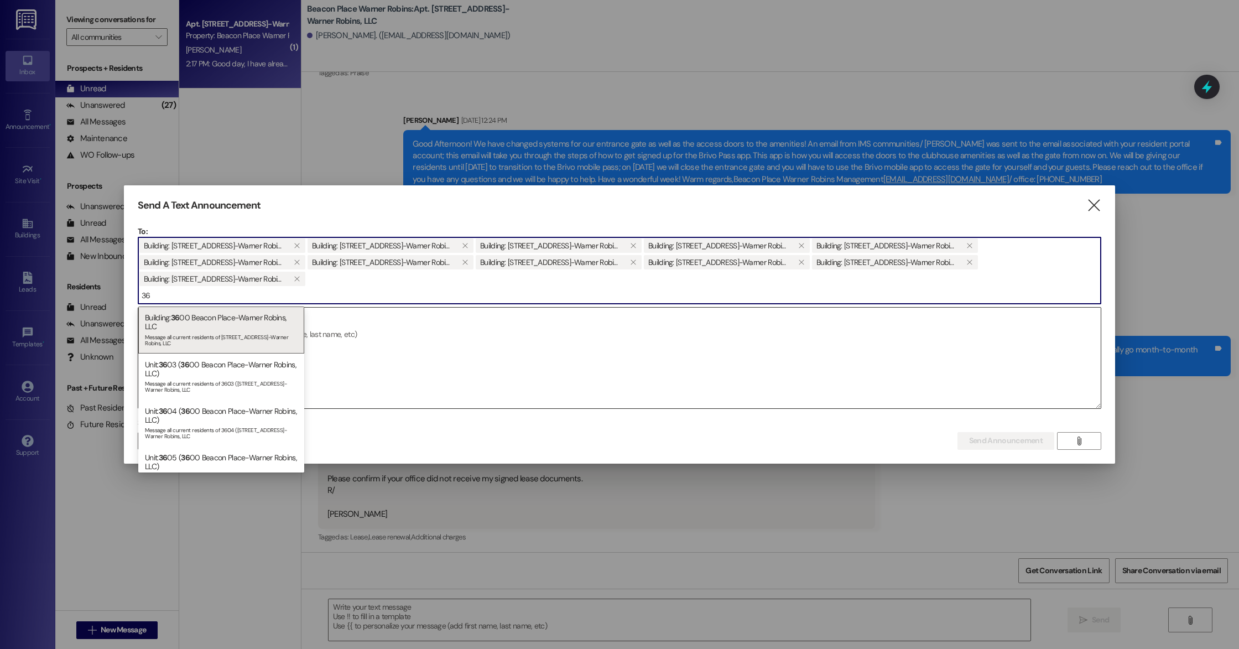
type input "36"
click at [199, 336] on div "Message all current residents of [STREET_ADDRESS]-Warner Robins, LLC" at bounding box center [221, 338] width 153 height 15
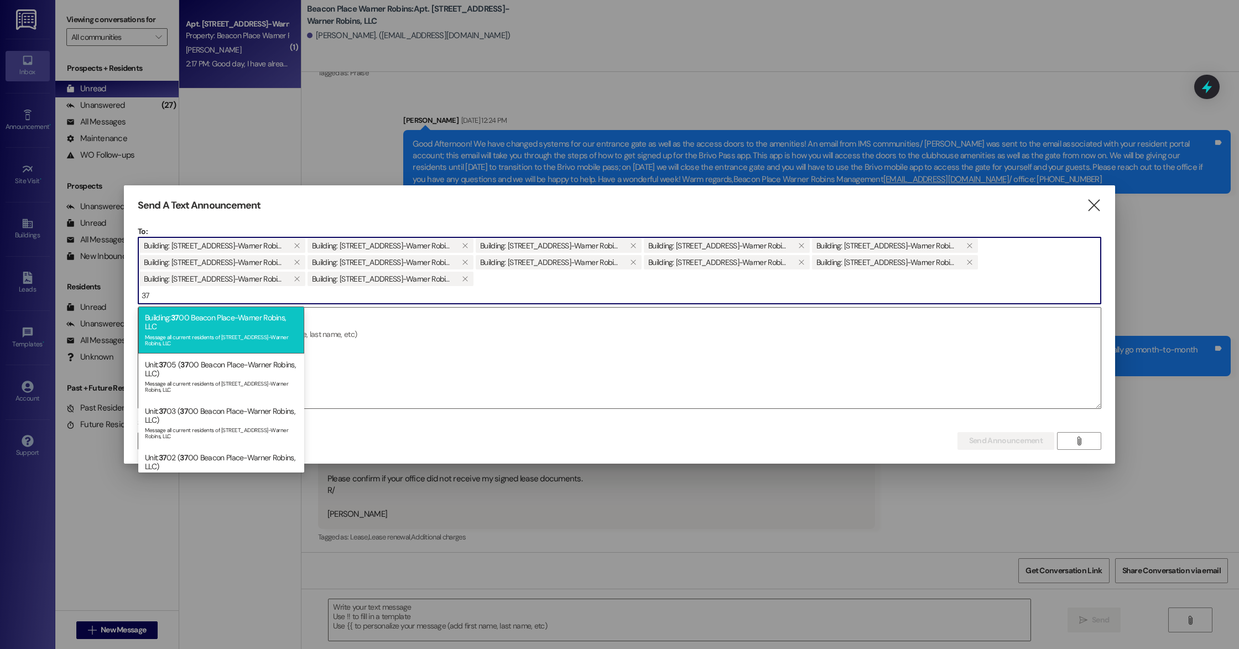
type input "37"
click at [200, 337] on div "Message all current residents of [STREET_ADDRESS]-Warner Robins, LLC" at bounding box center [221, 338] width 153 height 15
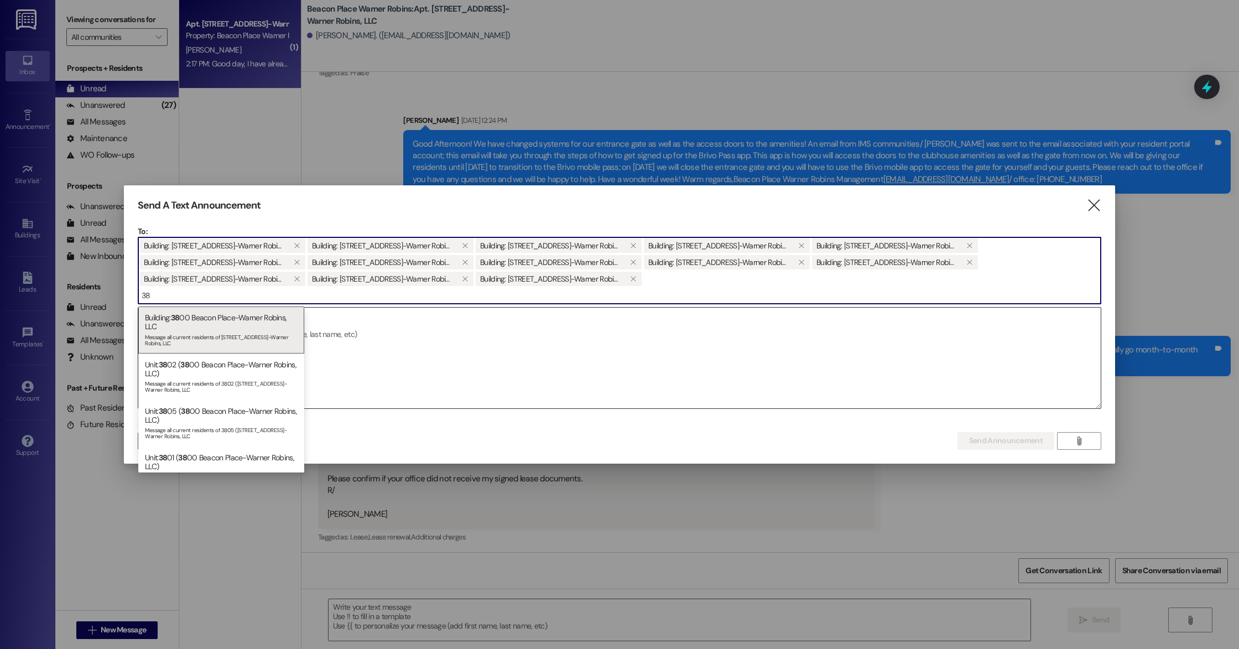
type input "38"
click at [200, 337] on div "Message all current residents of [STREET_ADDRESS]-Warner Robins, LLC" at bounding box center [221, 338] width 153 height 15
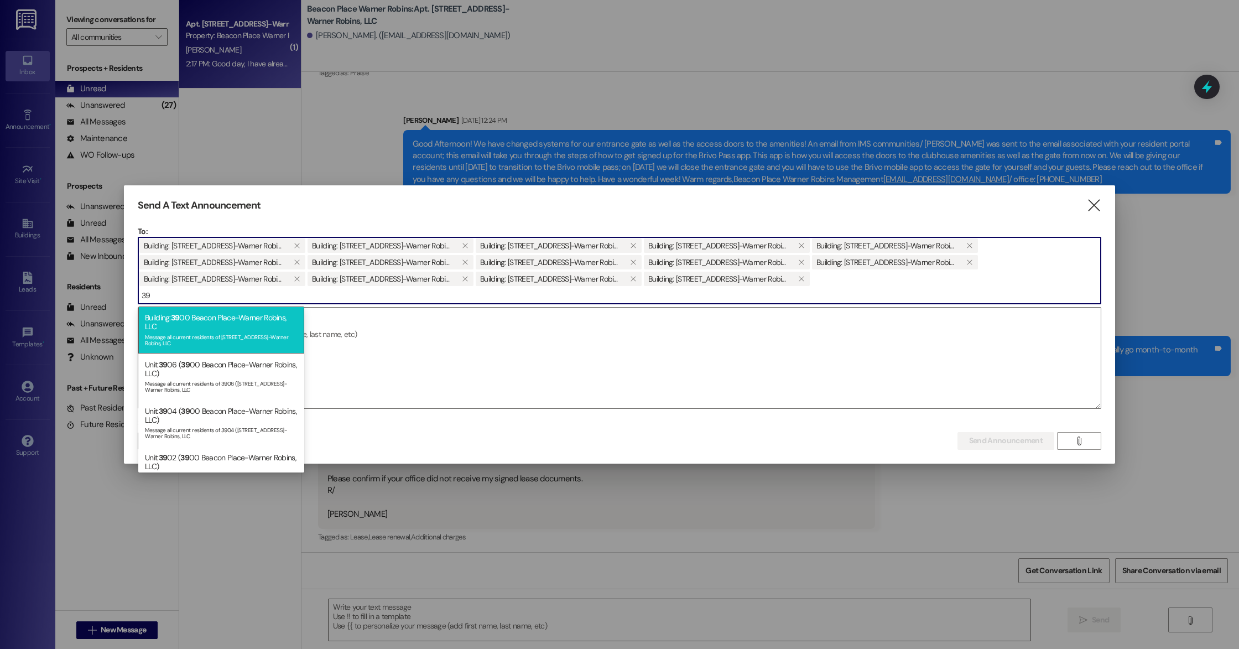
type input "39"
click at [209, 330] on div "Building: 39 00 [GEOGRAPHIC_DATA]-Warner Robins, LLC Message all current reside…" at bounding box center [221, 330] width 166 height 46
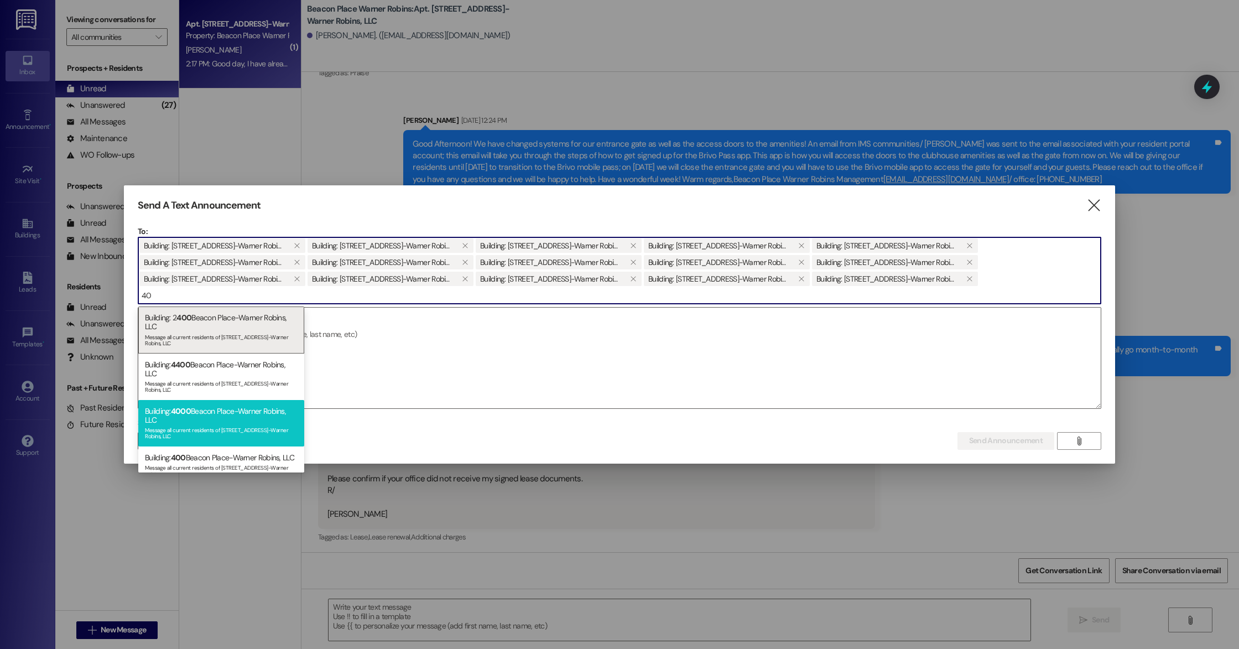
type input "40"
click at [256, 433] on div "Message all current residents of [STREET_ADDRESS]-Warner Robins, LLC" at bounding box center [221, 431] width 153 height 15
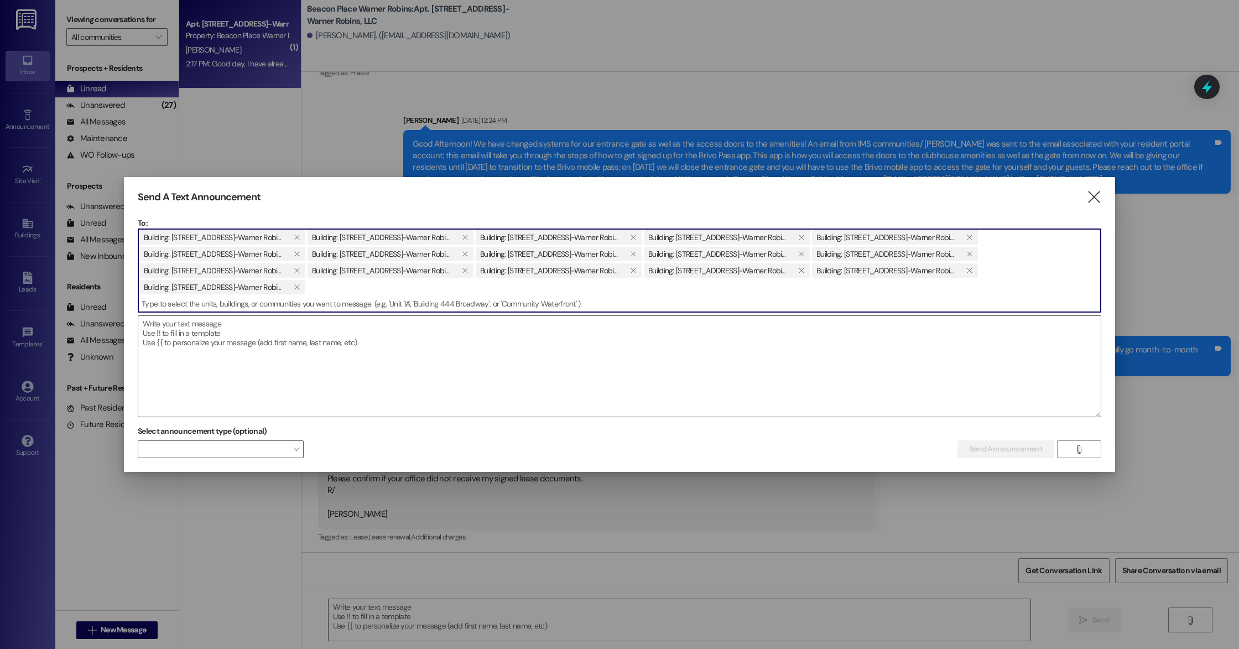
type input "2"
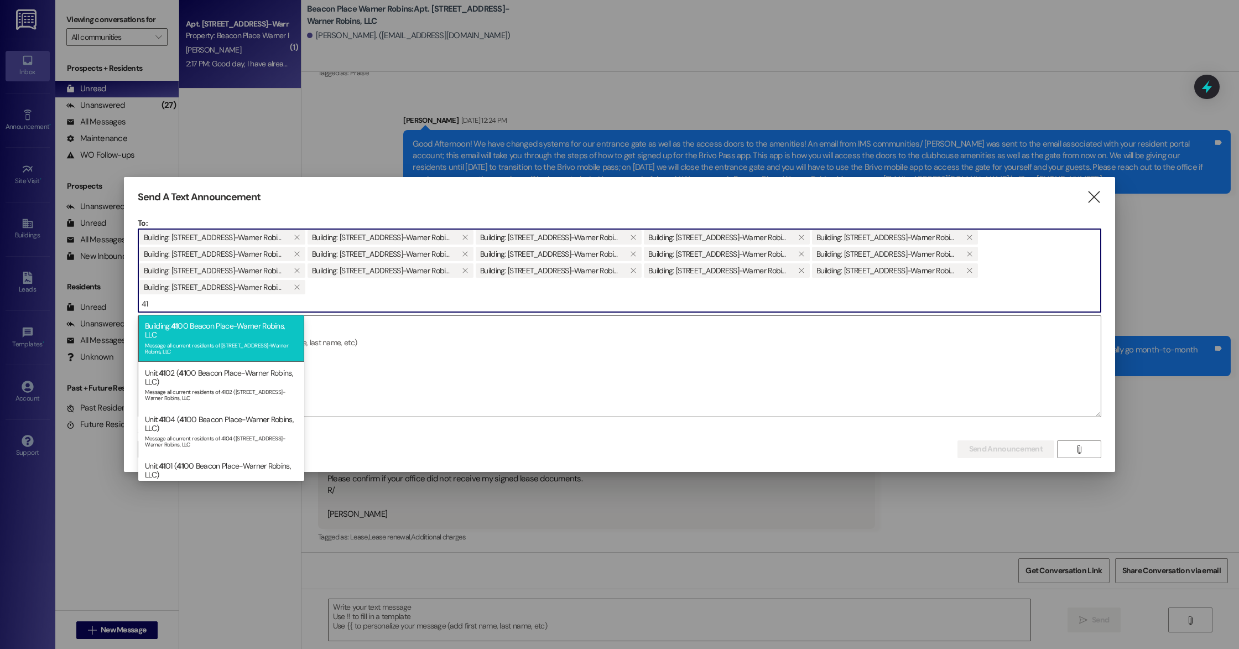
type input "41"
click at [231, 330] on div "Building: 41 00 [GEOGRAPHIC_DATA]-Warner Robins, LLC Message all current reside…" at bounding box center [221, 338] width 166 height 46
type input "42"
click at [230, 335] on div "Building: 42 00 [GEOGRAPHIC_DATA]-Warner Robins, LLC Message all current reside…" at bounding box center [221, 338] width 166 height 46
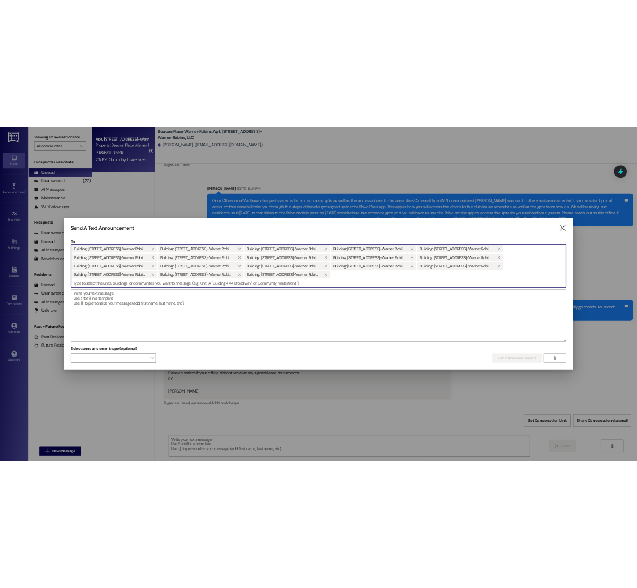
scroll to position [3587, 0]
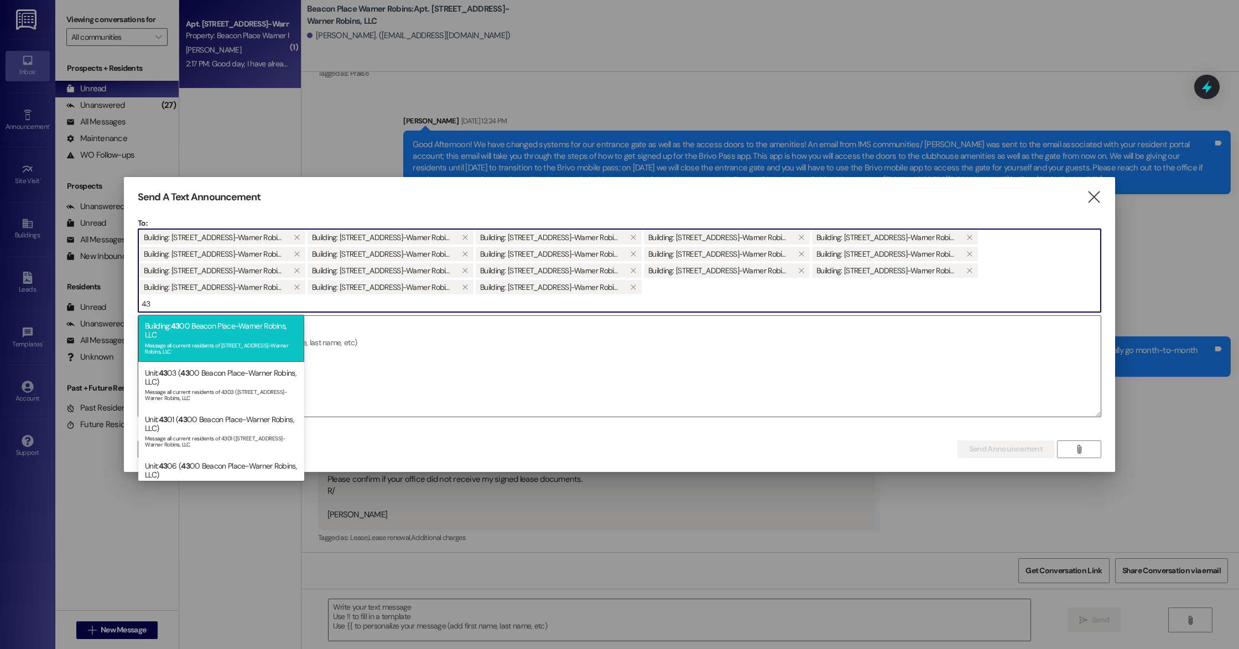
type input "43"
click at [235, 331] on div "Building: 43 00 [GEOGRAPHIC_DATA]-Warner Robins, LLC Message all current reside…" at bounding box center [221, 338] width 166 height 46
type input "44"
click at [236, 334] on div "Building: 44 00 [GEOGRAPHIC_DATA]-Warner Robins, LLC Message all current reside…" at bounding box center [221, 338] width 166 height 46
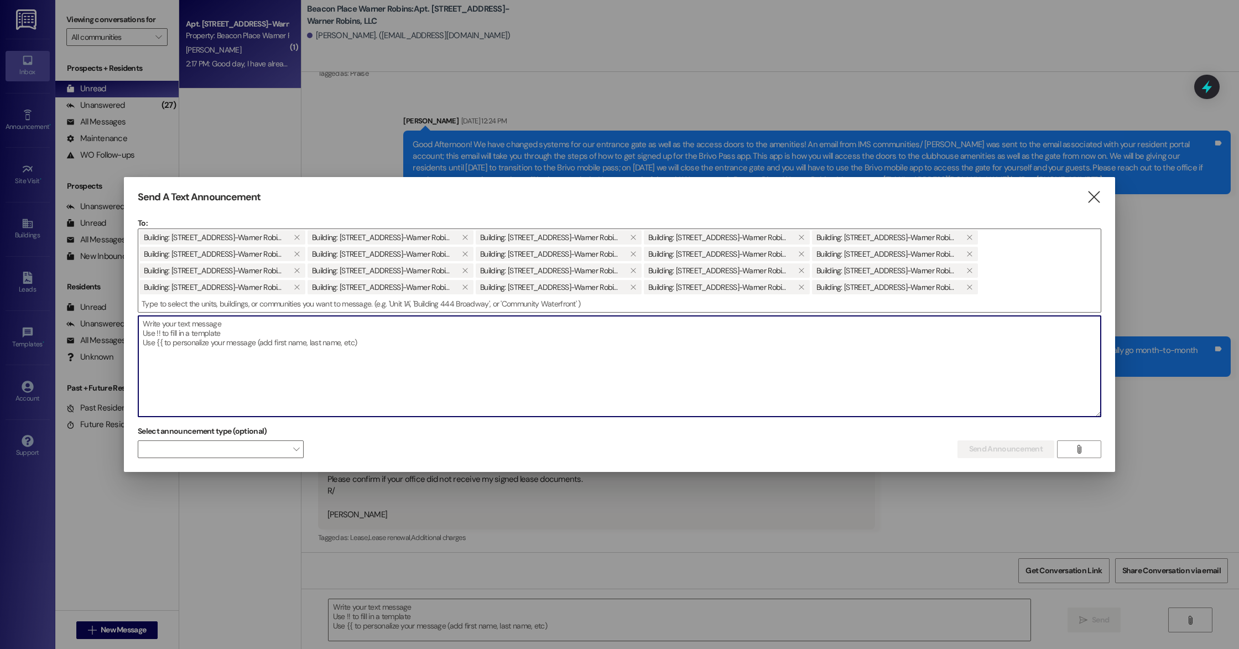
click at [230, 357] on textarea at bounding box center [619, 366] width 963 height 101
paste textarea "Good afternoon!! Our community is hosting a porch decorating contest! Whether y…"
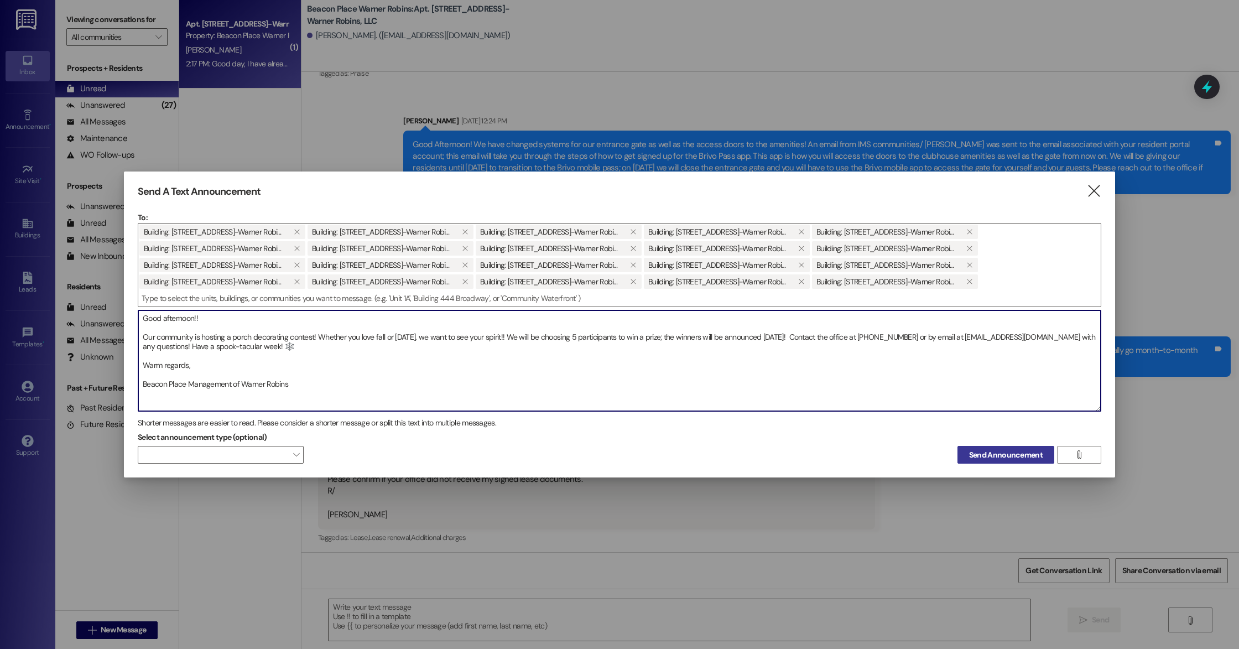
type textarea "Good afternoon!! Our community is hosting a porch decorating contest! Whether y…"
click at [1039, 457] on span "Send Announcement" at bounding box center [1006, 455] width 74 height 12
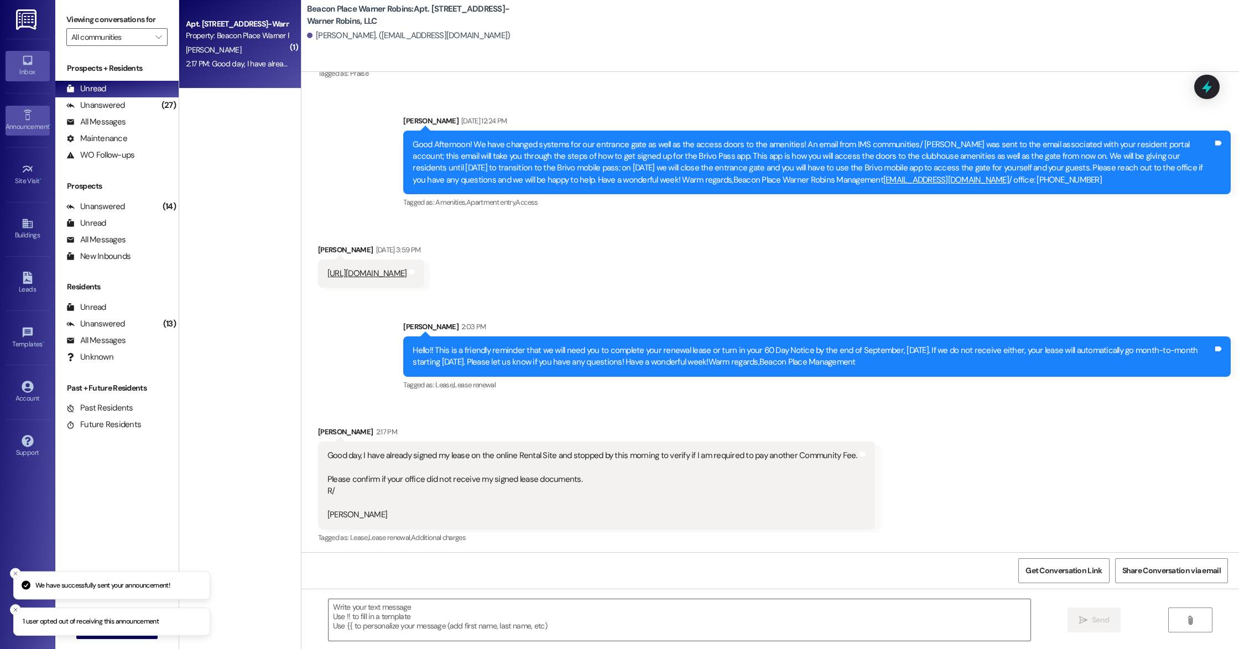
click at [14, 120] on link "Announcement •" at bounding box center [28, 121] width 44 height 30
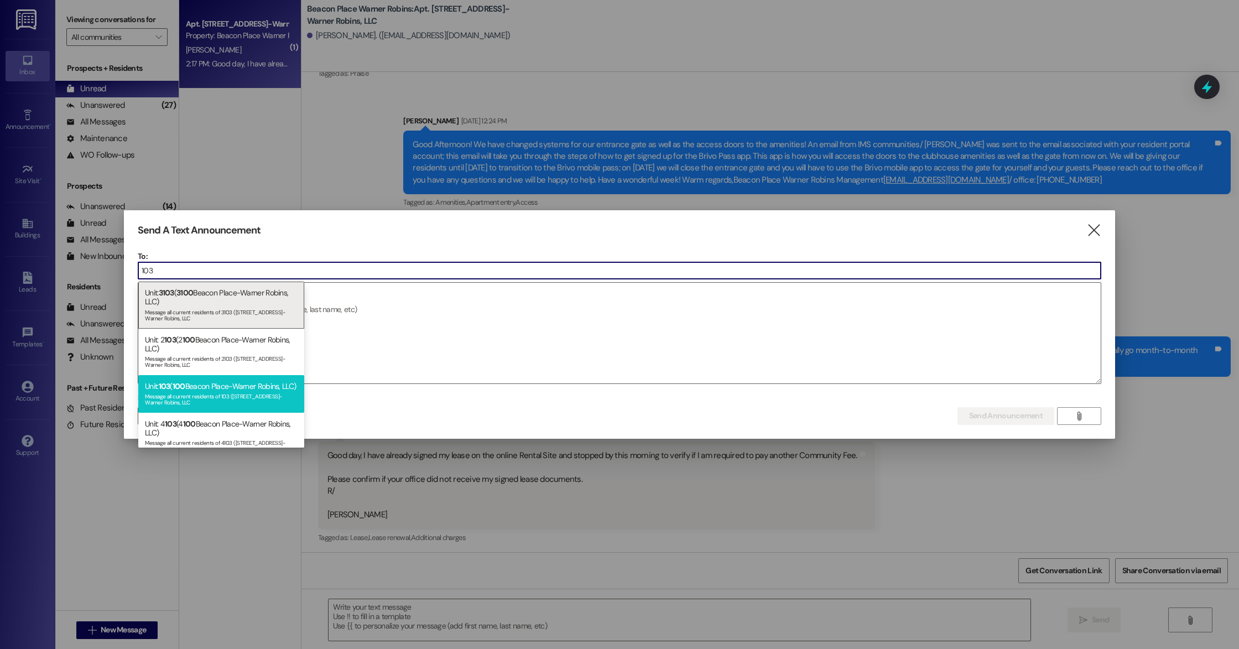
type input "103"
click at [221, 406] on div "Message all current residents of 103 ([STREET_ADDRESS]-Warner Robins, LLC" at bounding box center [221, 398] width 153 height 15
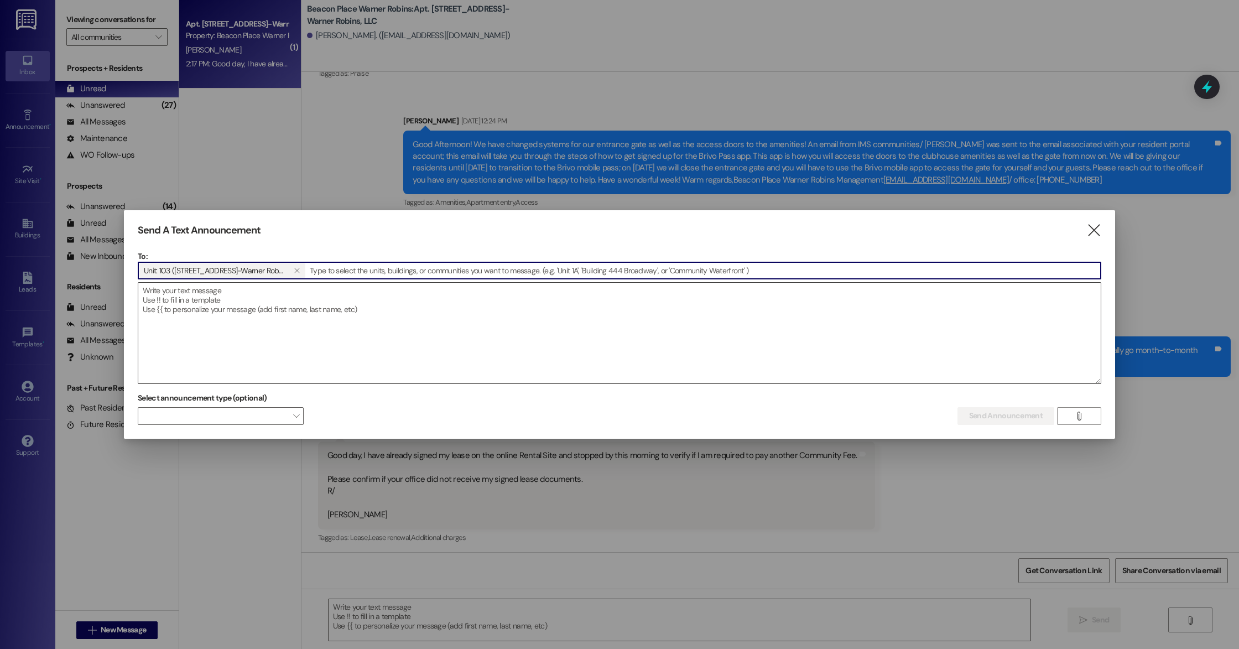
click at [243, 360] on textarea at bounding box center [619, 333] width 963 height 101
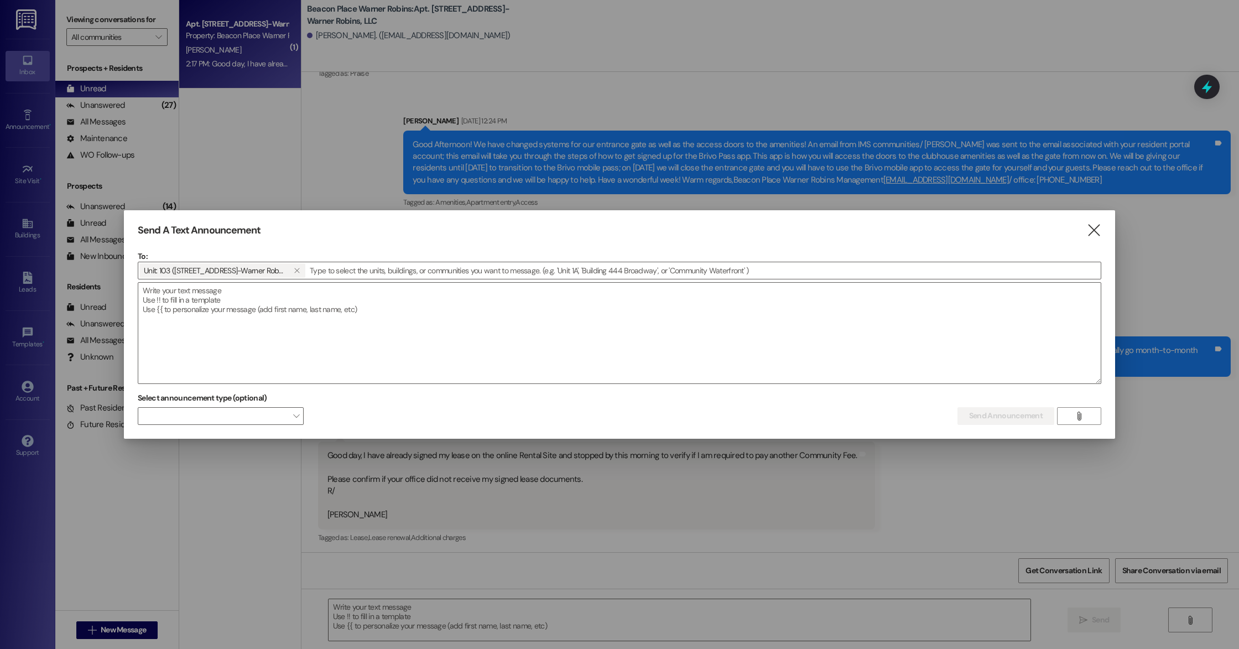
click at [1103, 418] on div "Send A Text Announcement  To: [STREET_ADDRESS]-Warner Robins, LLC)   Drop im…" at bounding box center [620, 324] width 992 height 229
click at [1096, 419] on button "" at bounding box center [1079, 416] width 44 height 18
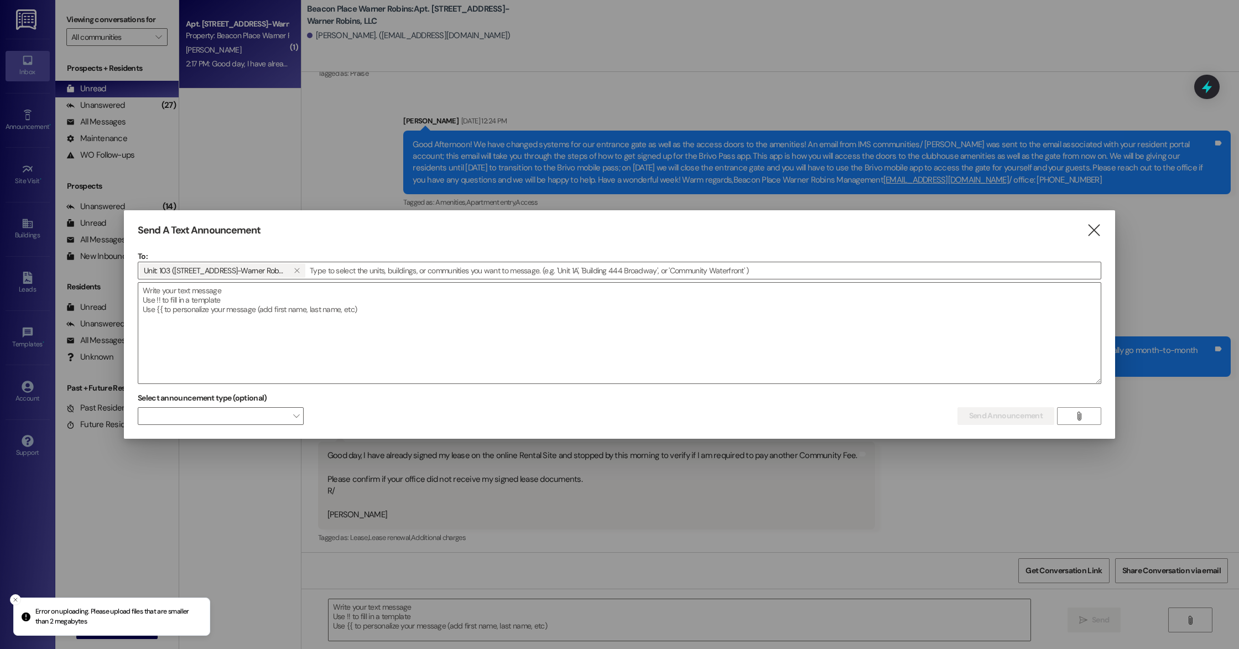
click at [1084, 231] on div "Send A Text Announcement " at bounding box center [620, 230] width 964 height 13
click at [1092, 235] on icon "" at bounding box center [1094, 231] width 15 height 12
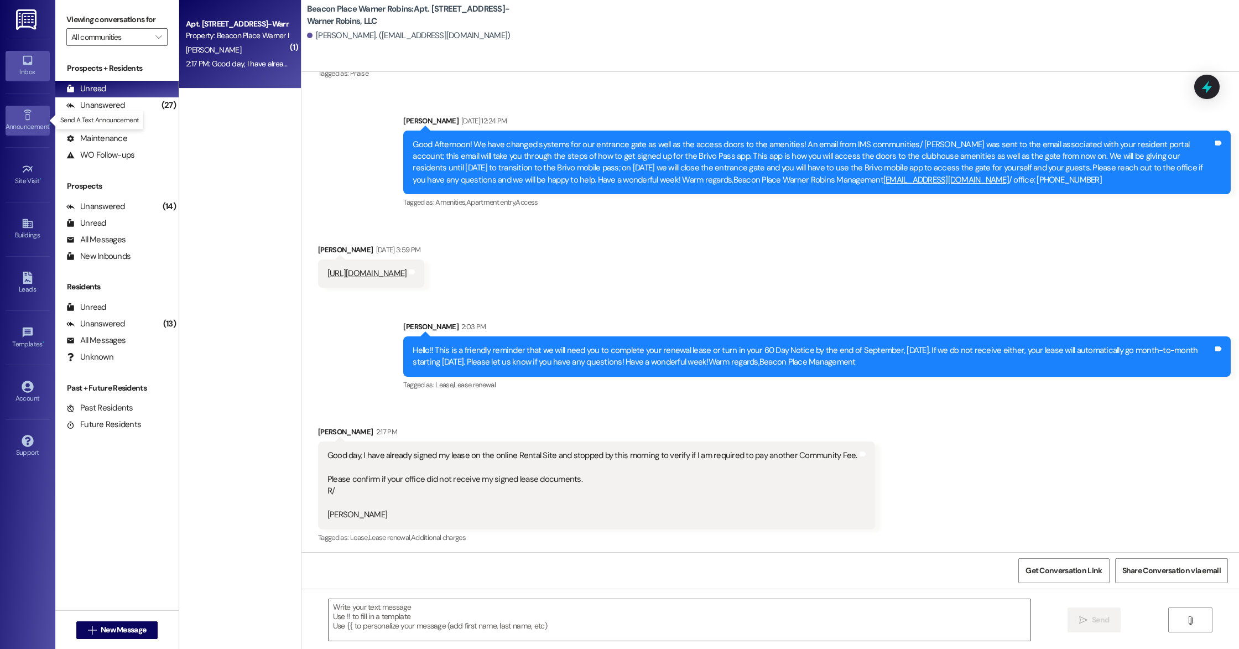
click at [27, 118] on icon at bounding box center [28, 115] width 12 height 12
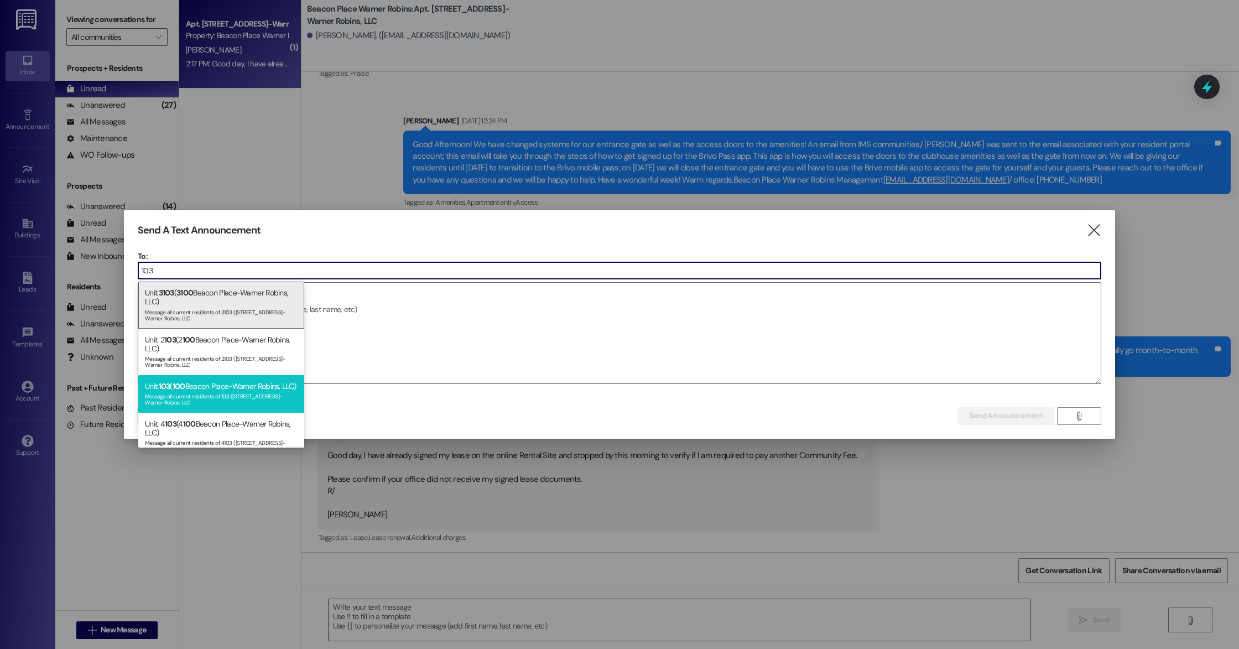
type input "103"
click at [202, 388] on div "Unit: 103 ( [GEOGRAPHIC_DATA]-Warner Robins, LLC) Message all current residents…" at bounding box center [221, 394] width 166 height 38
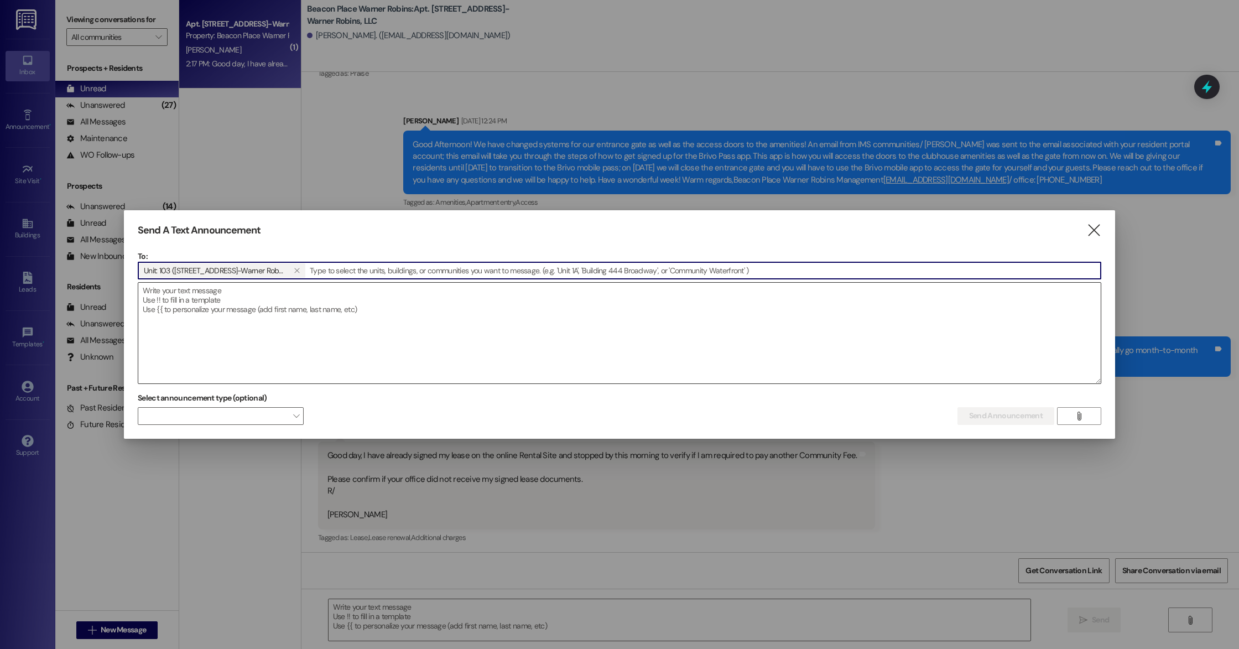
click at [231, 344] on textarea at bounding box center [619, 333] width 963 height 101
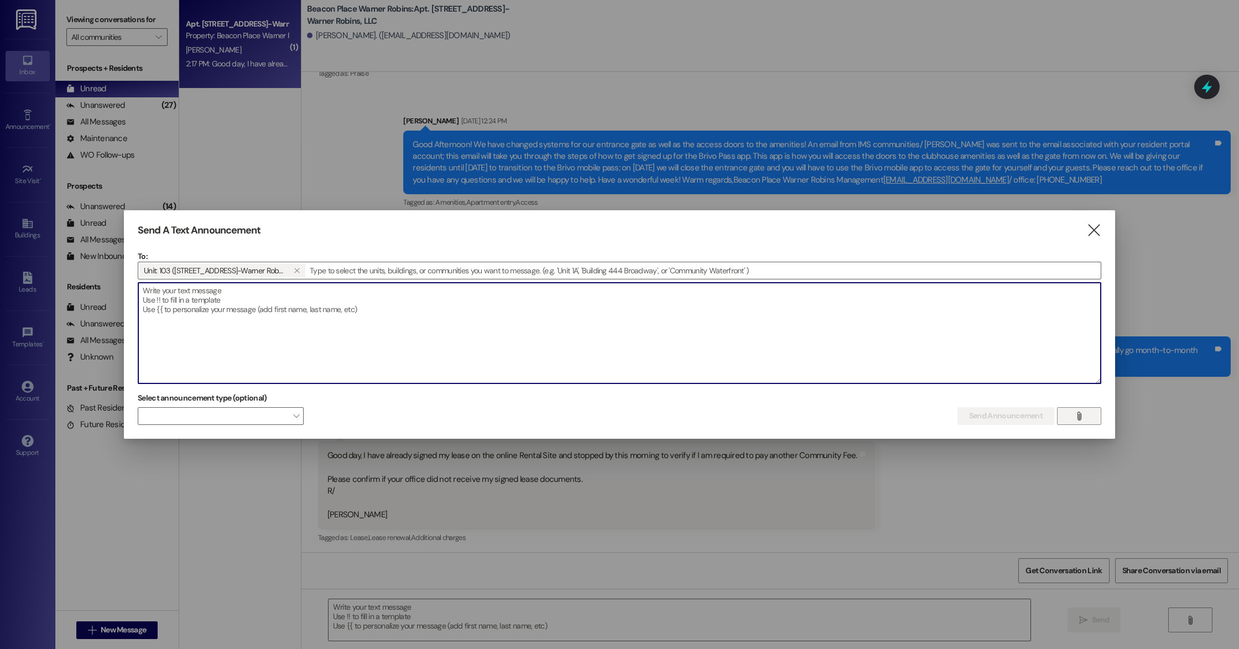
click at [1097, 422] on button "" at bounding box center [1079, 416] width 44 height 18
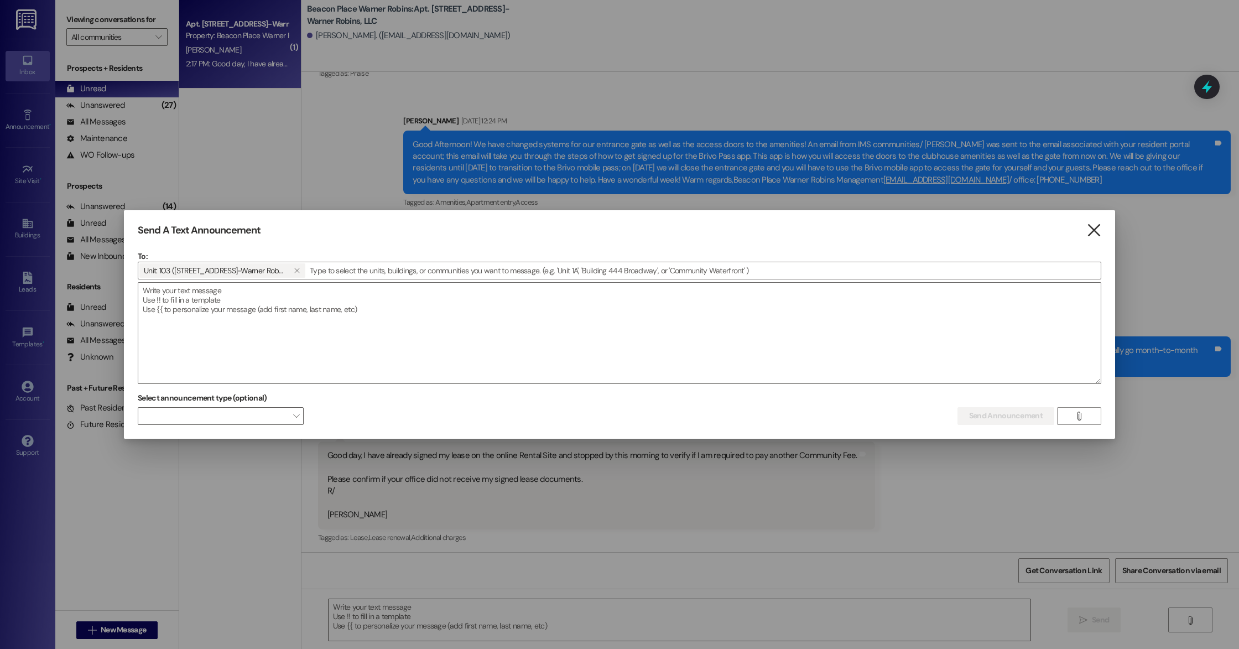
click at [1098, 229] on icon "" at bounding box center [1094, 231] width 15 height 12
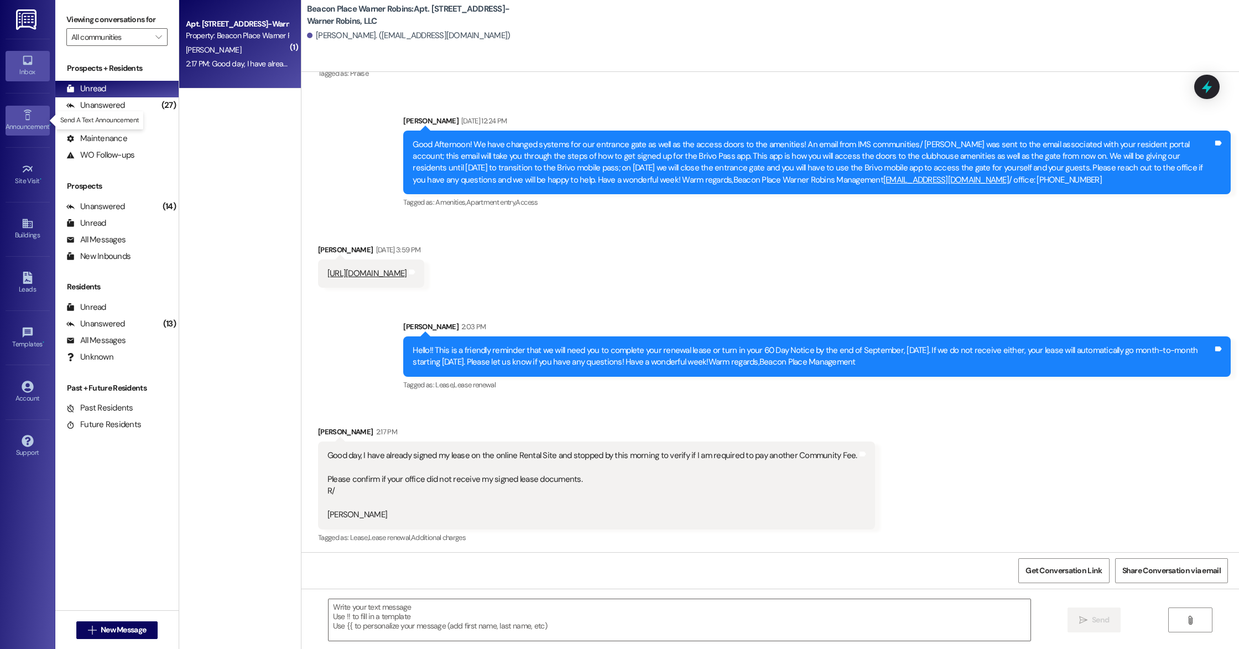
click at [12, 120] on link "Announcement •" at bounding box center [28, 121] width 44 height 30
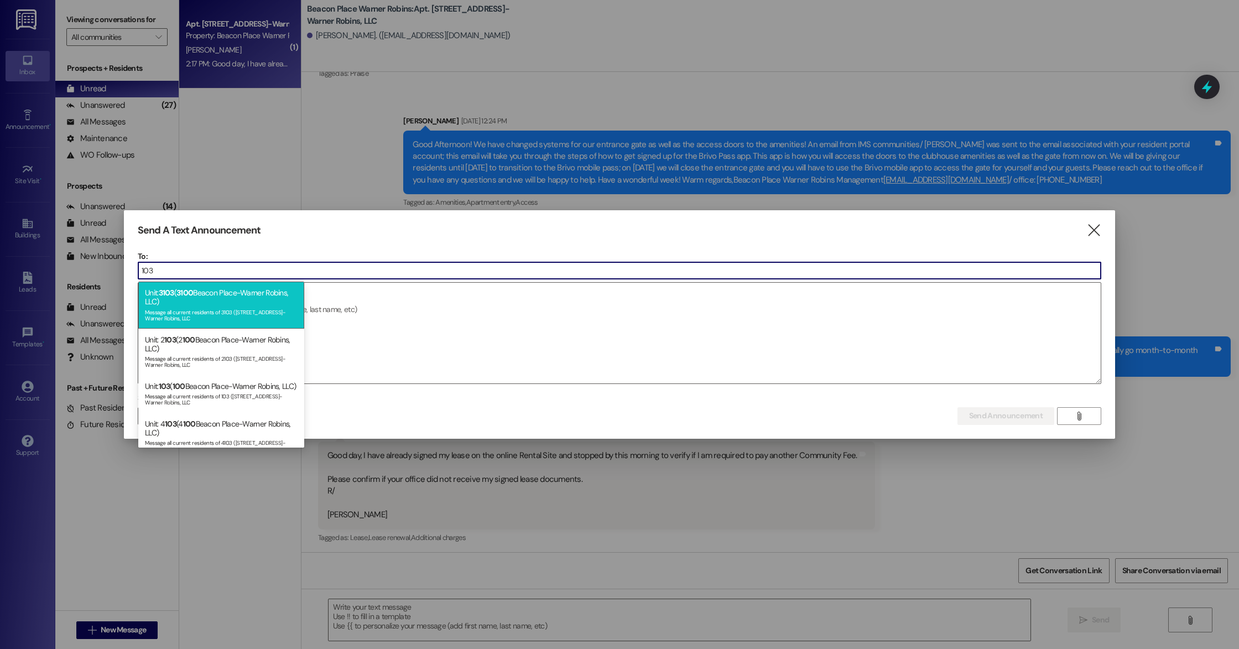
type input "103"
click at [247, 302] on div "Unit: 3103 ( [STREET_ADDRESS]-Warner Robins, LLC) Message all current residents…" at bounding box center [221, 305] width 166 height 46
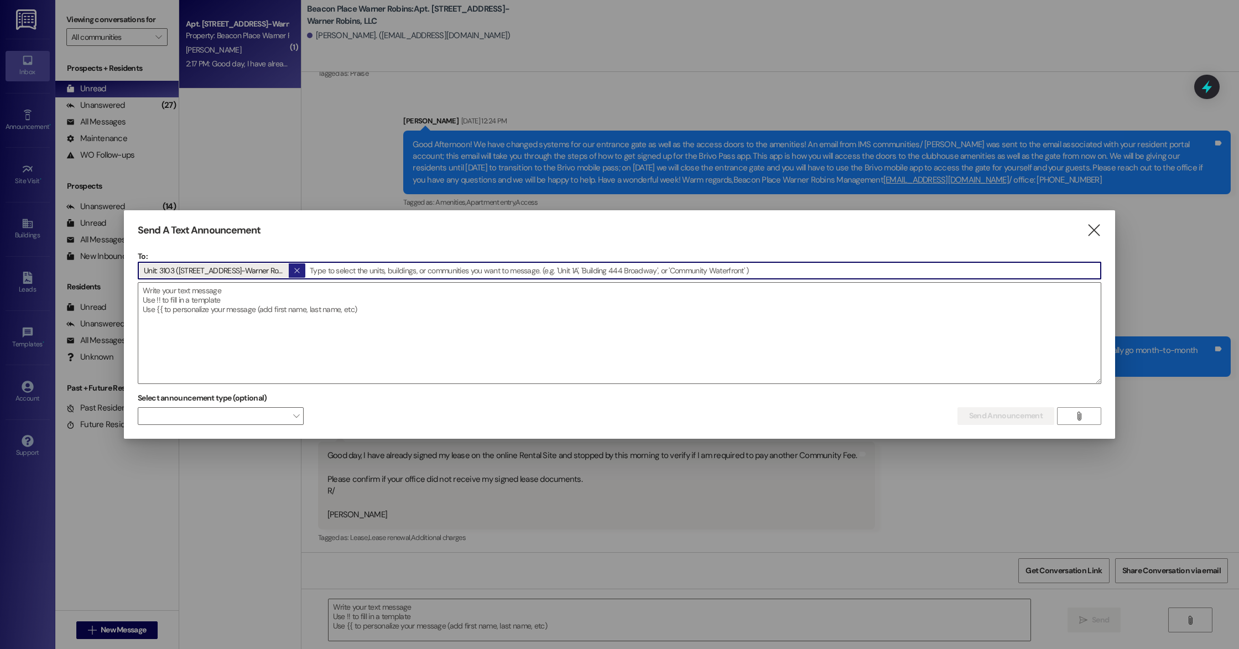
click at [294, 270] on icon "" at bounding box center [297, 270] width 6 height 9
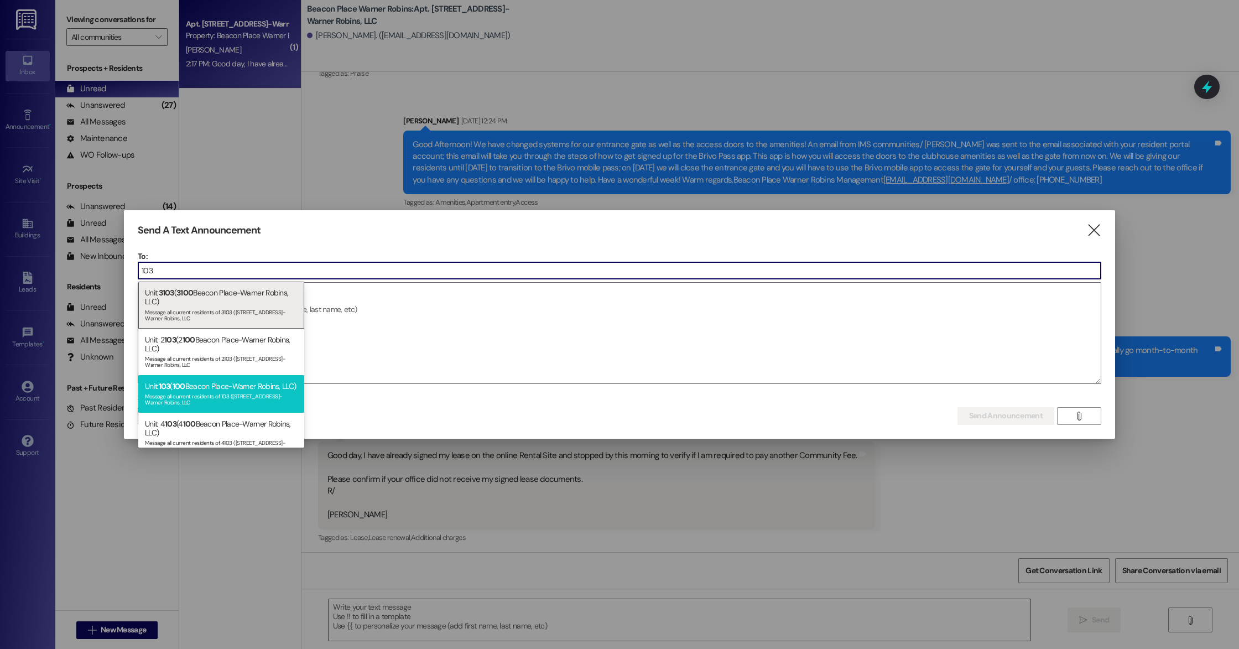
type input "103"
click at [214, 403] on div "Message all current residents of 103 ([STREET_ADDRESS]-Warner Robins, LLC" at bounding box center [221, 398] width 153 height 15
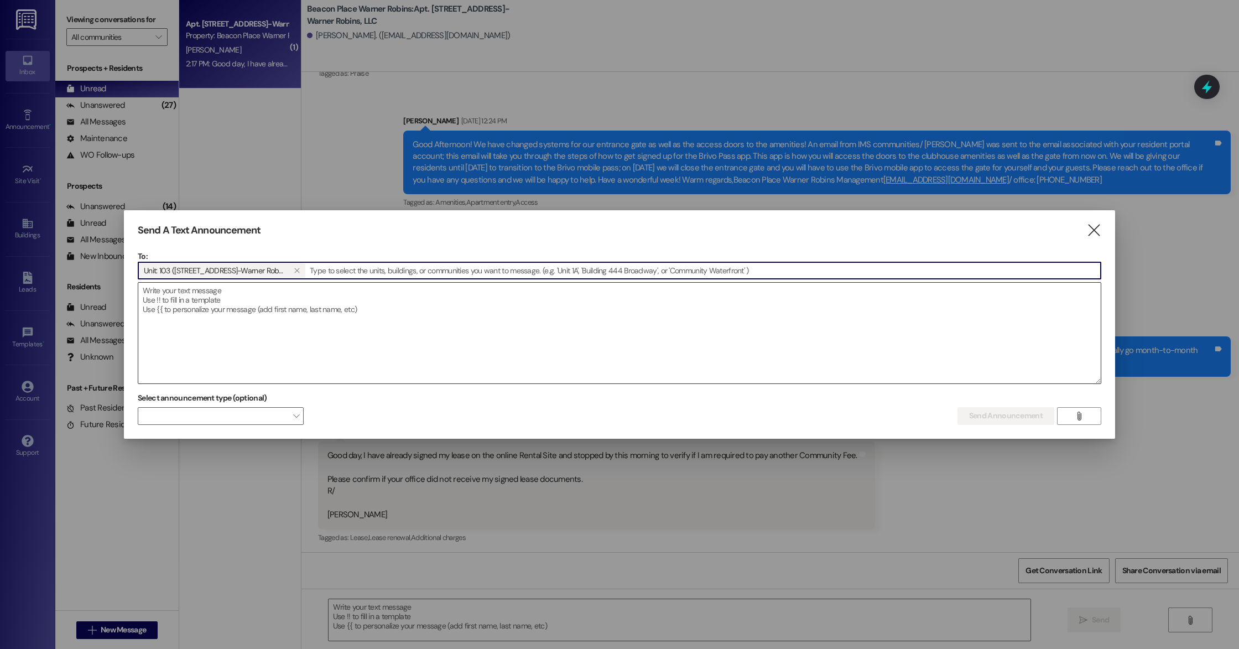
click at [277, 312] on textarea at bounding box center [619, 333] width 963 height 101
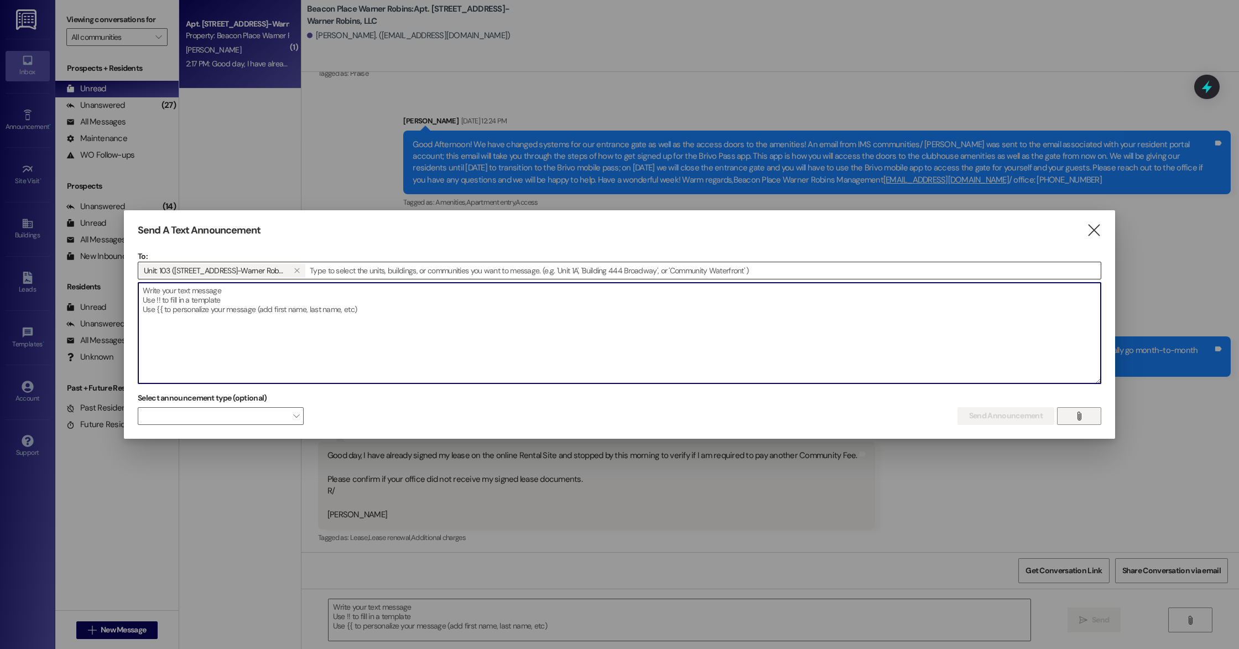
click at [1071, 416] on button "" at bounding box center [1079, 416] width 44 height 18
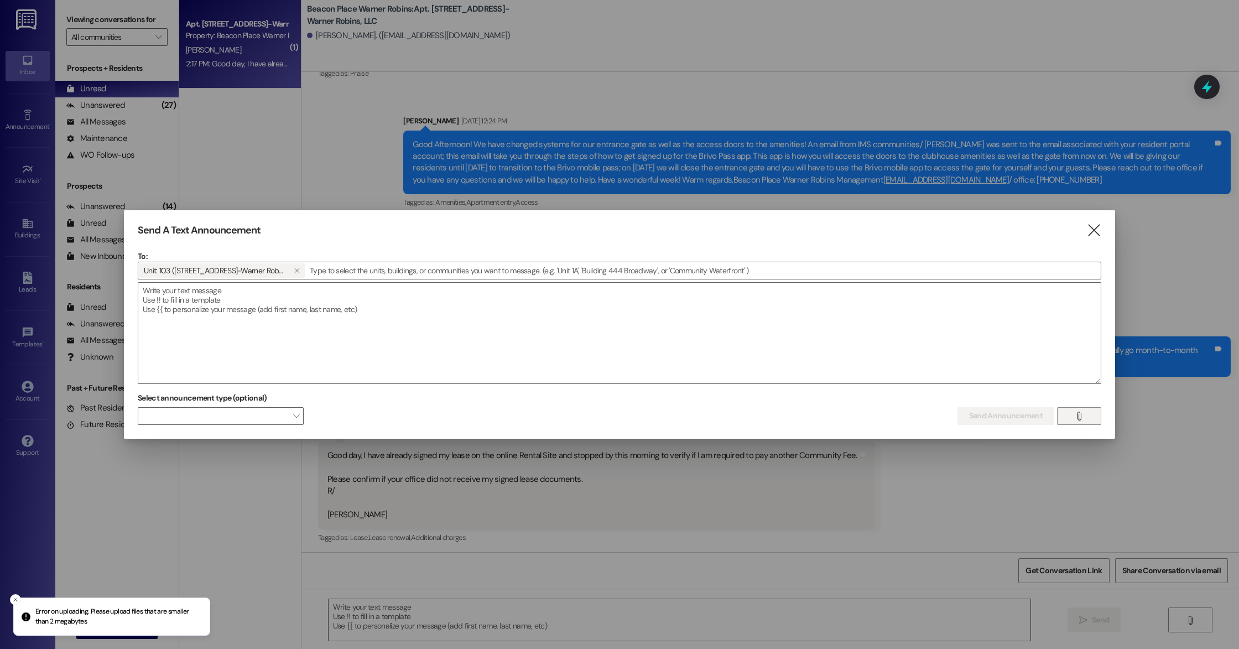
click at [1084, 417] on span "" at bounding box center [1079, 416] width 13 height 17
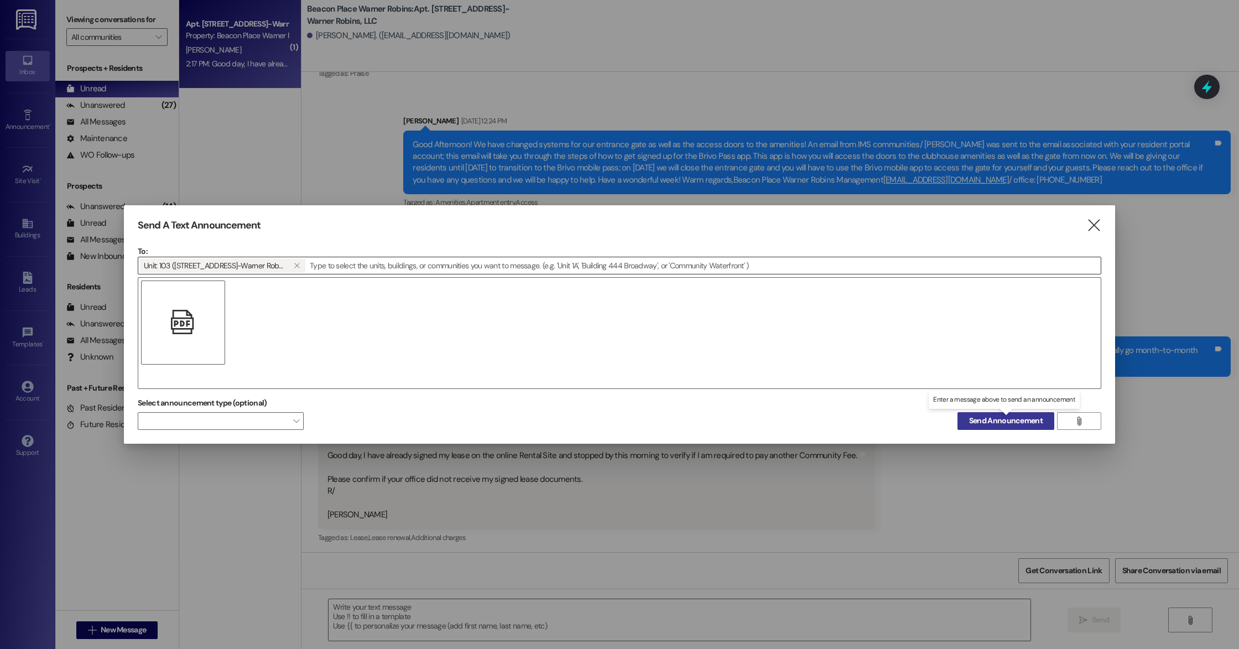
click at [978, 416] on span "Send Announcement" at bounding box center [1006, 421] width 74 height 12
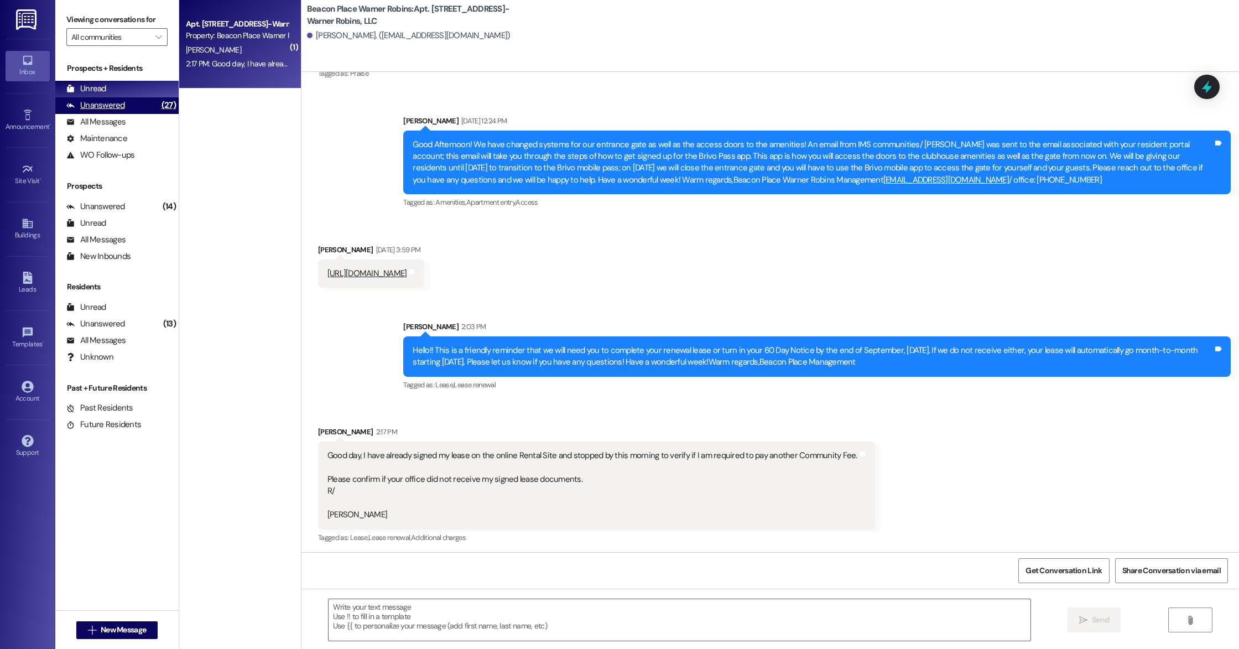
click at [97, 103] on div "Unanswered" at bounding box center [95, 106] width 59 height 12
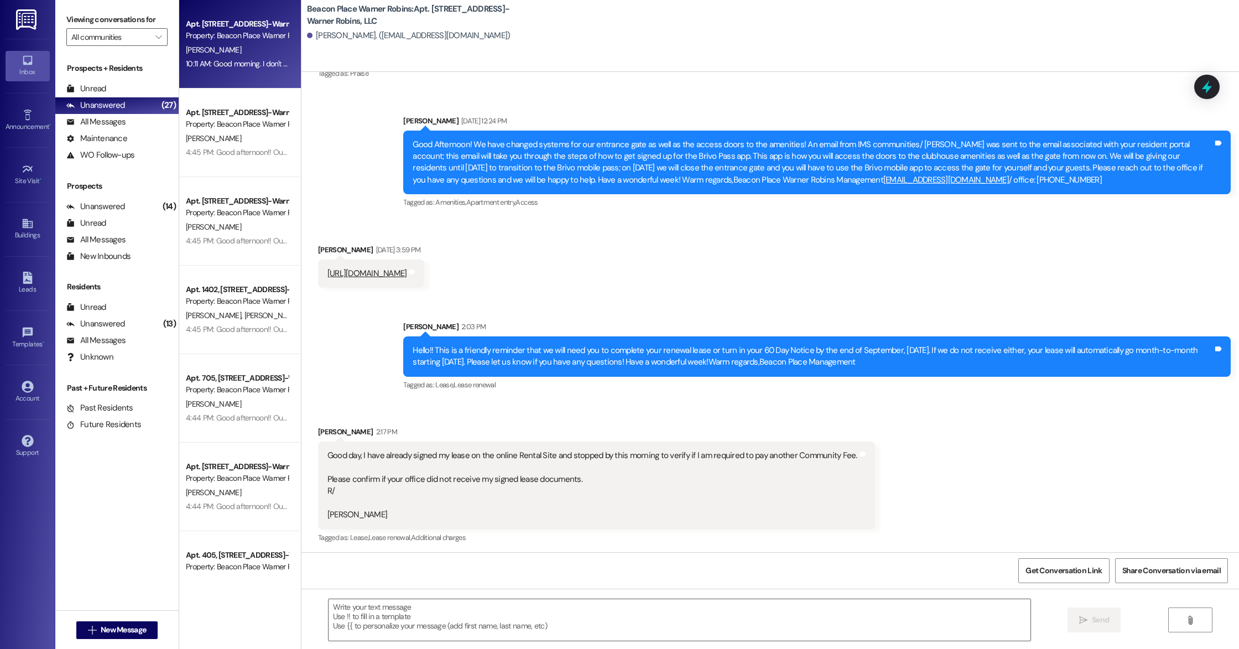
click at [275, 70] on div "10:11 AM: Good morning. I don't have a response to this question. Did you send …" at bounding box center [237, 64] width 105 height 14
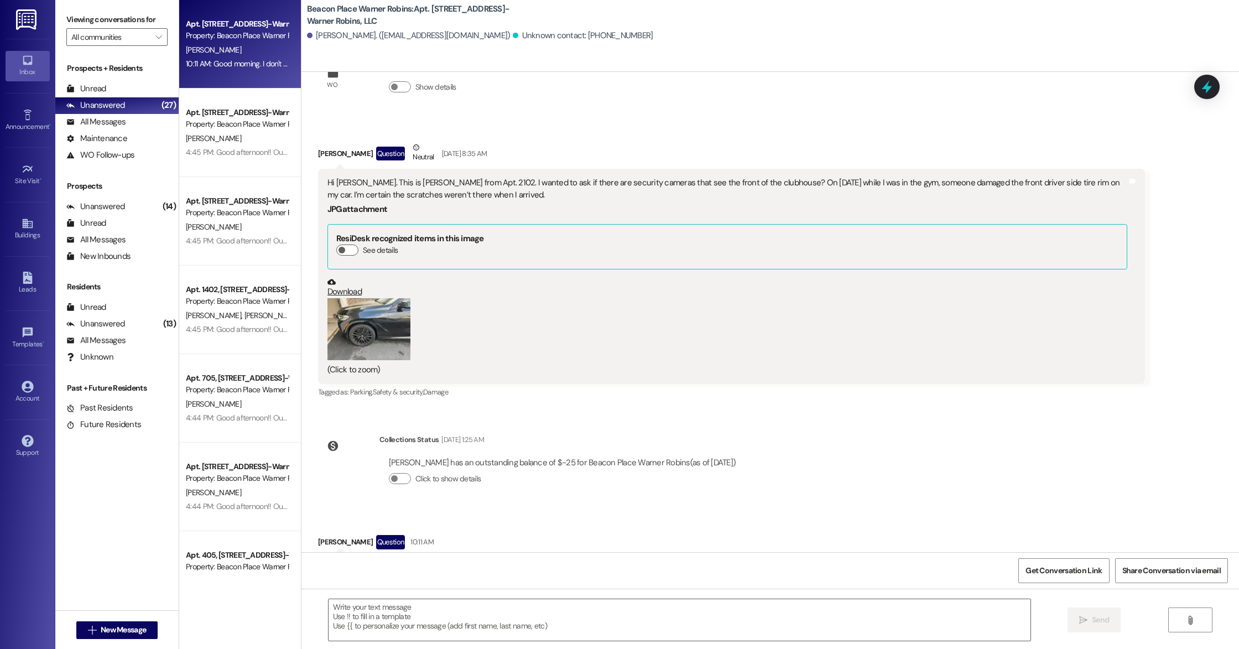
scroll to position [105, 0]
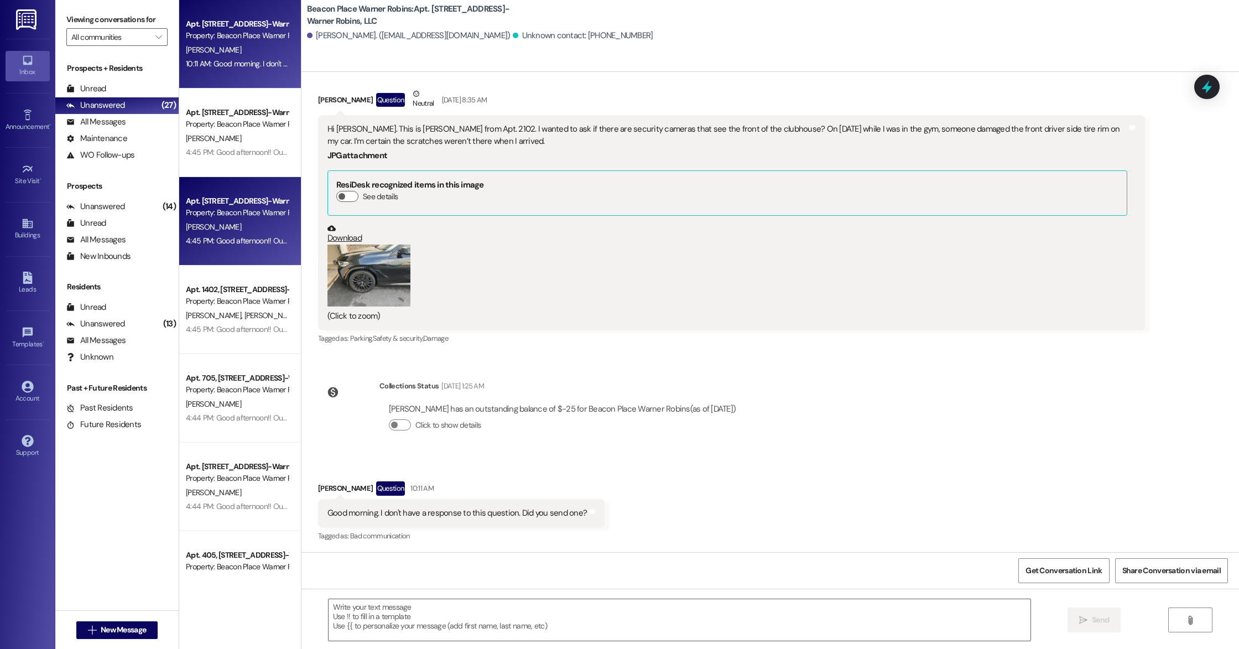
click at [251, 245] on div "4:45 PM: Good afternoon!! Our community is hosting a porch decorating contest! …" at bounding box center [873, 241] width 1375 height 10
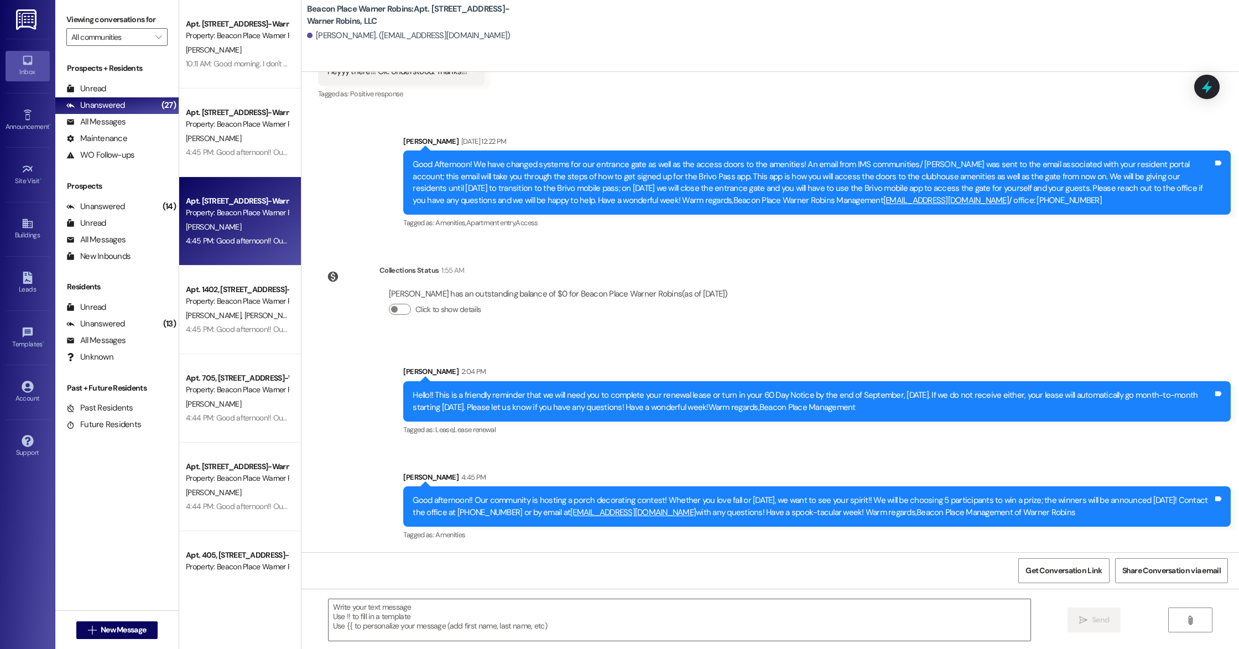
scroll to position [24322, 0]
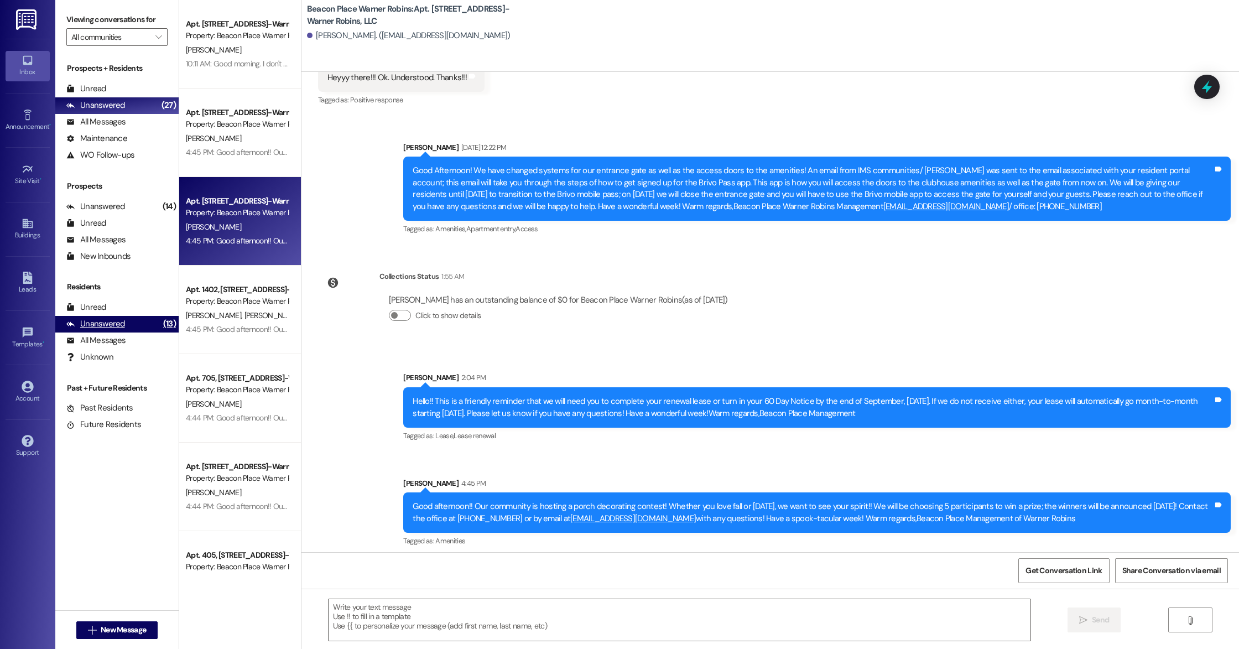
click at [117, 323] on div "Unanswered" at bounding box center [95, 324] width 59 height 12
click at [134, 323] on div "Unanswered (13)" at bounding box center [116, 324] width 123 height 17
click at [227, 215] on div "Property: Beacon Place Warner Robins" at bounding box center [237, 213] width 102 height 12
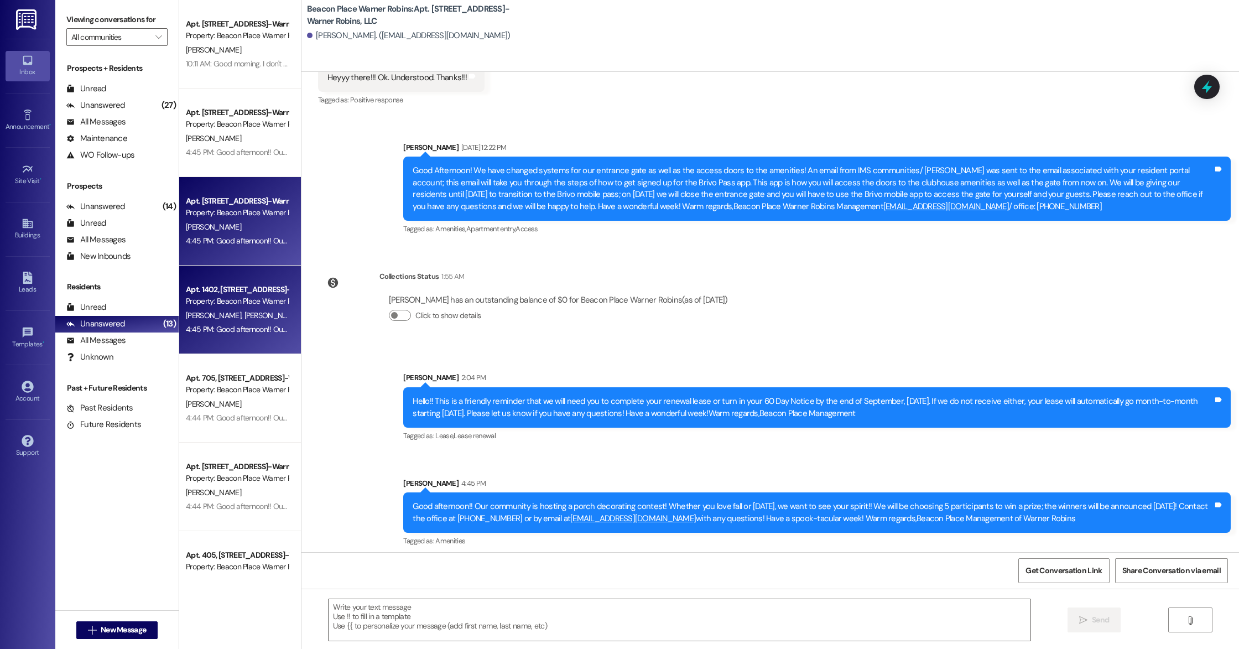
click at [247, 310] on div "[PERSON_NAME] [PERSON_NAME]" at bounding box center [237, 316] width 105 height 14
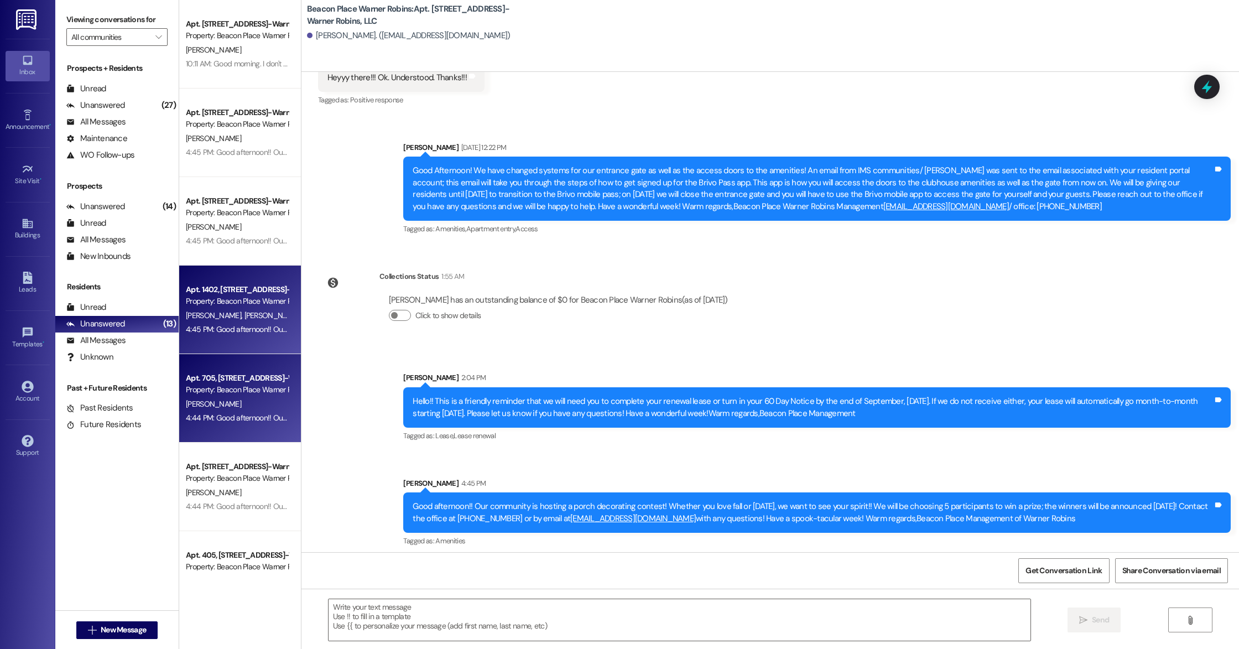
click at [237, 413] on div "4:44 PM: Good afternoon!! Our community is hosting a porch decorating contest! …" at bounding box center [873, 418] width 1375 height 10
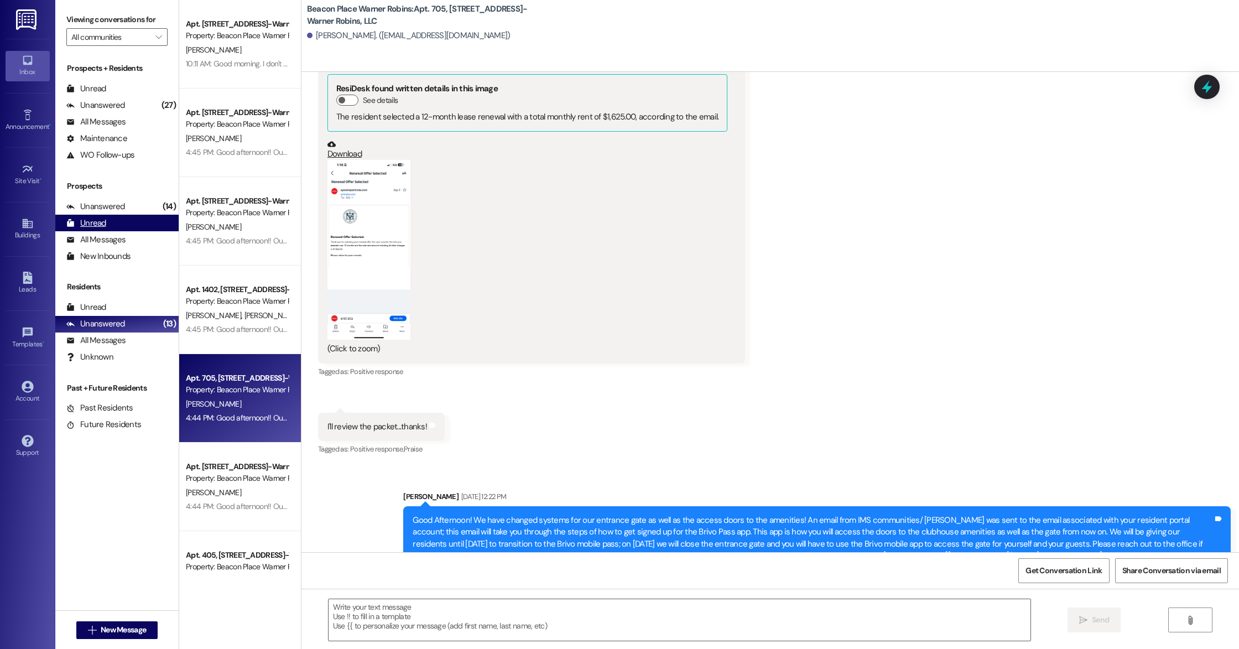
scroll to position [16881, 0]
